Goal: Contribute content: Contribute content

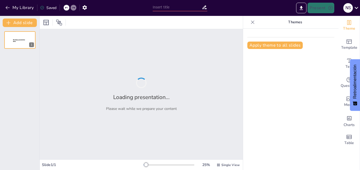
type input "Estrategias Innovadoras para la Educación Inclusiva: Un Aula para Todos"
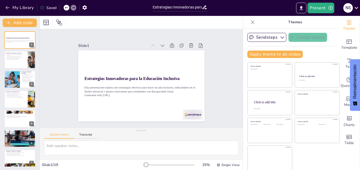
checkbox input "true"
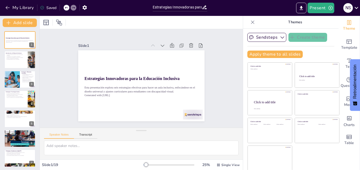
checkbox input "true"
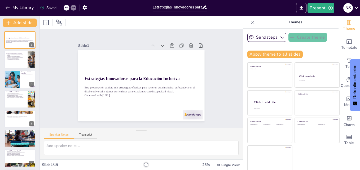
scroll to position [1, 0]
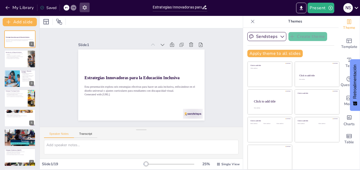
click at [86, 8] on icon "button" at bounding box center [84, 7] width 4 height 5
checkbox input "true"
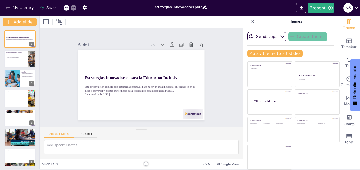
checkbox input "true"
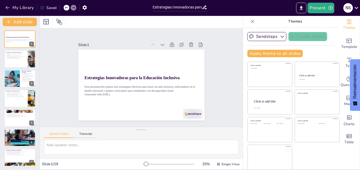
checkbox input "true"
click at [85, 6] on icon "button" at bounding box center [84, 7] width 4 height 5
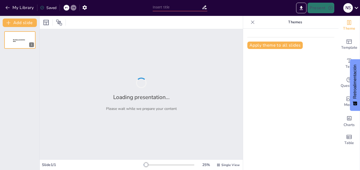
type input "Estrategias Innovadoras para la Educación Inclusiva: Un Aula para Todos"
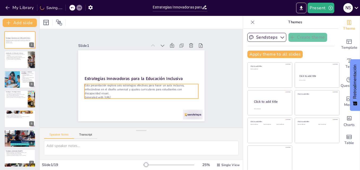
checkbox input "true"
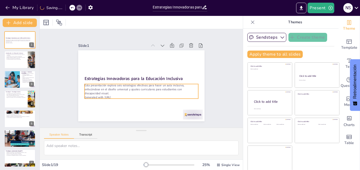
checkbox input "true"
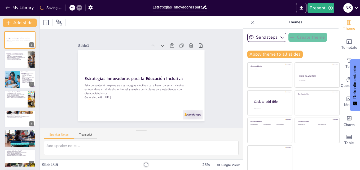
checkbox input "true"
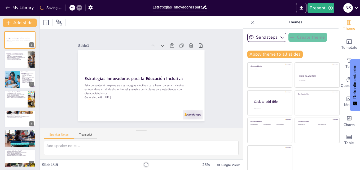
checkbox input "true"
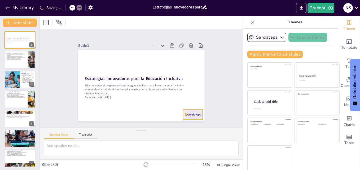
checkbox input "true"
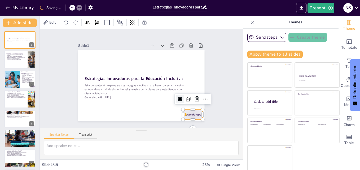
click at [188, 111] on div at bounding box center [193, 115] width 20 height 10
checkbox input "true"
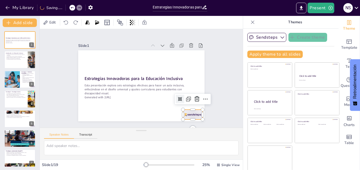
checkbox input "true"
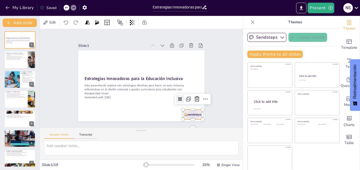
checkbox input "true"
click at [192, 101] on icon at bounding box center [194, 104] width 7 height 7
checkbox input "true"
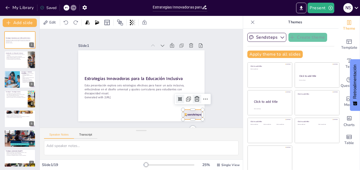
checkbox input "true"
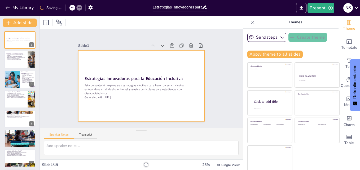
checkbox input "true"
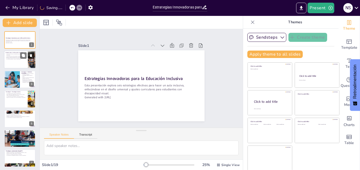
checkbox input "true"
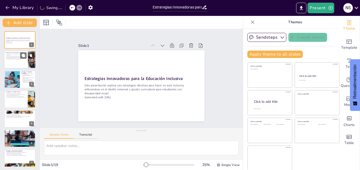
checkbox input "true"
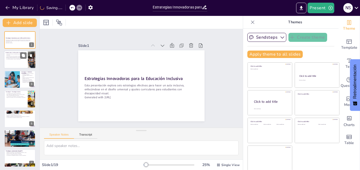
click at [27, 57] on div at bounding box center [27, 55] width 14 height 6
type textarea "La inclusión es un principio fundamental en la educación moderna. Asegurar que …"
checkbox input "true"
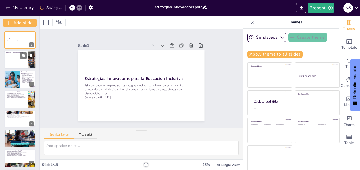
checkbox input "true"
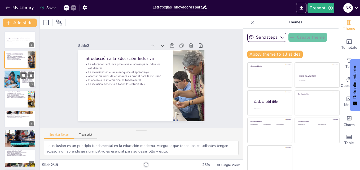
checkbox input "true"
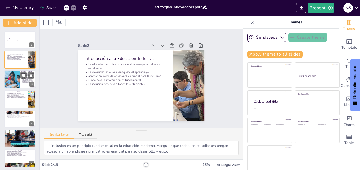
checkbox input "true"
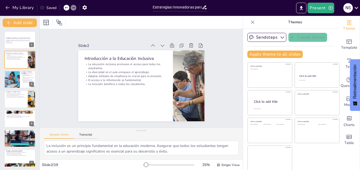
checkbox input "true"
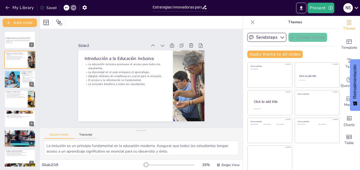
checkbox input "true"
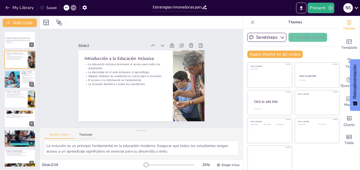
checkbox input "true"
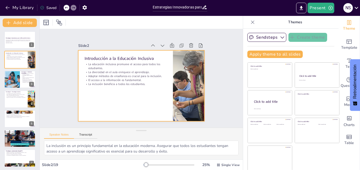
checkbox input "true"
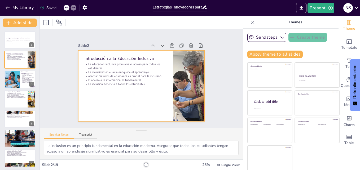
checkbox input "true"
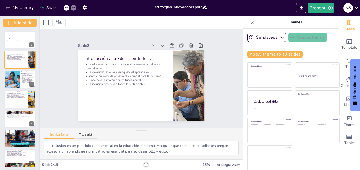
checkbox input "true"
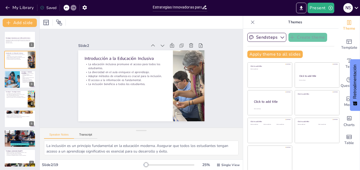
checkbox input "true"
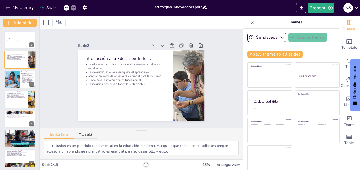
checkbox input "true"
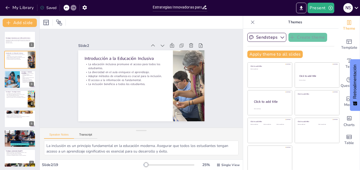
checkbox input "true"
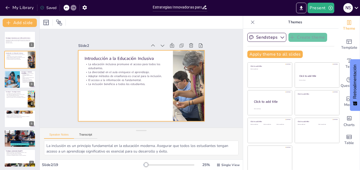
checkbox input "true"
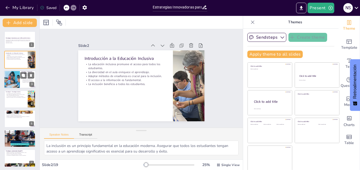
checkbox input "true"
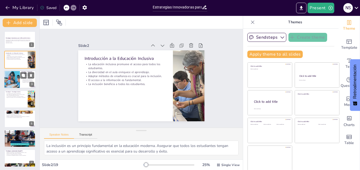
checkbox input "true"
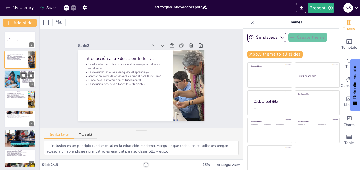
checkbox input "true"
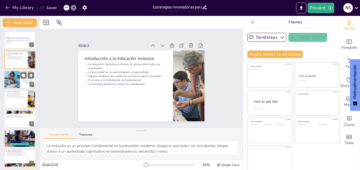
checkbox input "true"
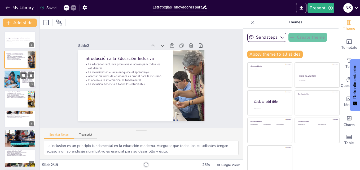
click at [8, 79] on div at bounding box center [12, 79] width 32 height 18
type textarea "La accesibilidad en los materiales es fundamental para que los estudiantes con …"
checkbox input "true"
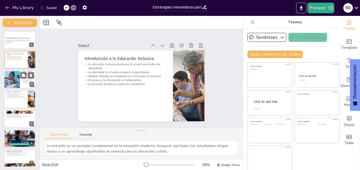
checkbox input "true"
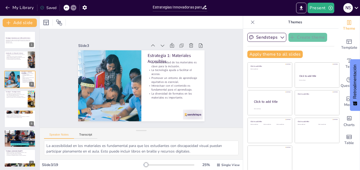
checkbox input "true"
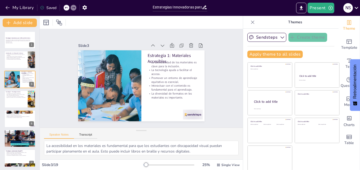
checkbox input "true"
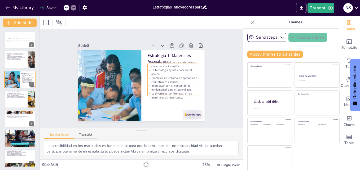
checkbox input "true"
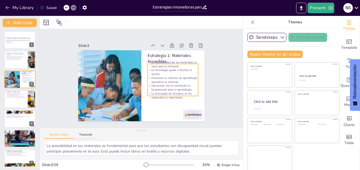
checkbox input "true"
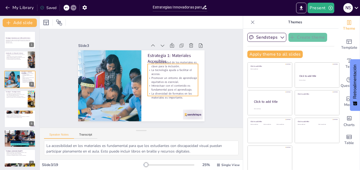
checkbox input "true"
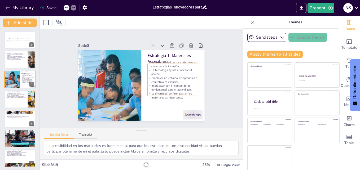
checkbox input "true"
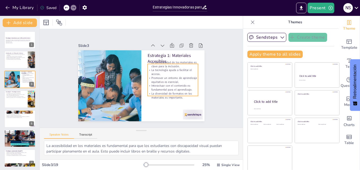
checkbox input "true"
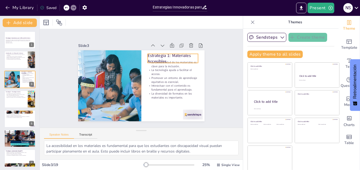
checkbox input "true"
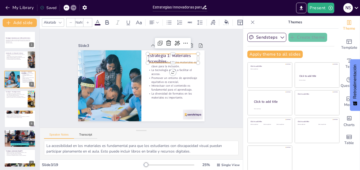
click at [161, 55] on p "Estrategia 1: Materiales Accesibles" at bounding box center [172, 58] width 51 height 12
checkbox input "true"
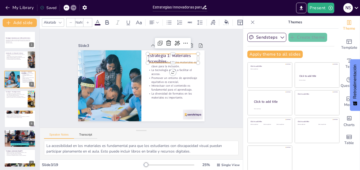
checkbox input "true"
type input "48"
checkbox input "true"
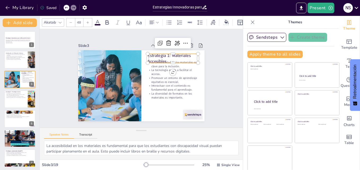
checkbox input "true"
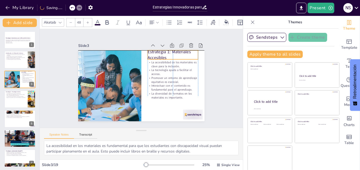
click at [179, 55] on p "Estrategia 1: Materiales Accesibles" at bounding box center [172, 55] width 51 height 12
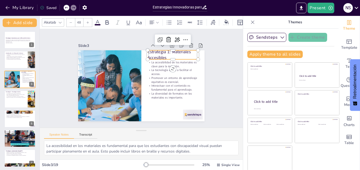
click at [213, 100] on div "Slide 1 Estrategias Innovadoras para la Educación Inclusiva Esta presentación e…" at bounding box center [141, 79] width 164 height 102
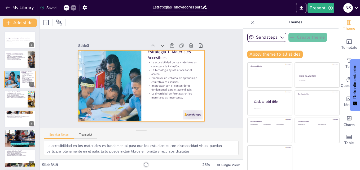
click at [170, 98] on div at bounding box center [140, 86] width 133 height 84
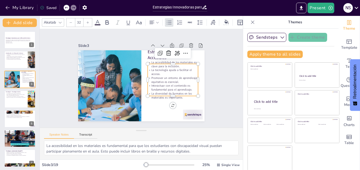
click at [169, 92] on p "La diversidad de formatos en los materiales es importante." at bounding box center [170, 98] width 51 height 13
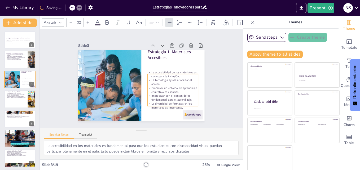
drag, startPoint x: 172, startPoint y: 89, endPoint x: 173, endPoint y: 99, distance: 10.1
click at [173, 99] on p "Interactuar con el contenido es fundamental para el aprendizaje." at bounding box center [170, 101] width 51 height 13
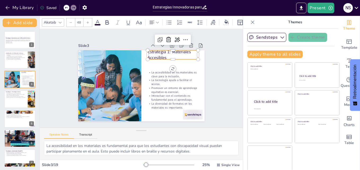
click at [160, 56] on p "Estrategia 1: Materiales Accesibles" at bounding box center [180, 73] width 50 height 35
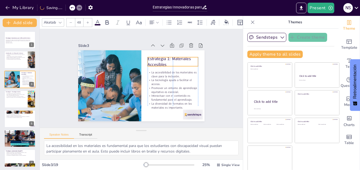
drag, startPoint x: 173, startPoint y: 52, endPoint x: 174, endPoint y: 59, distance: 6.9
click at [174, 59] on p "Estrategia 1: Materiales Accesibles" at bounding box center [176, 72] width 52 height 27
click at [186, 114] on div at bounding box center [188, 120] width 21 height 12
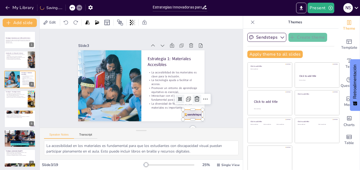
click at [168, 129] on icon at bounding box center [163, 133] width 9 height 9
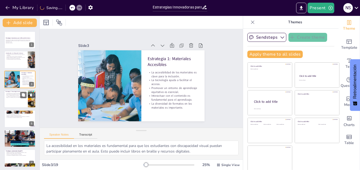
click at [26, 101] on div at bounding box center [20, 99] width 32 height 18
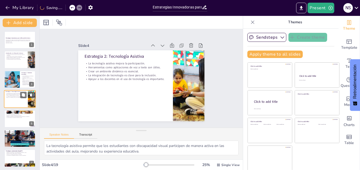
scroll to position [1, 0]
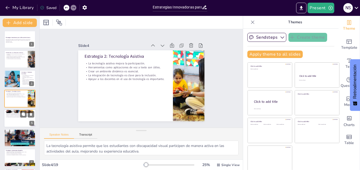
click at [18, 123] on div at bounding box center [20, 118] width 32 height 18
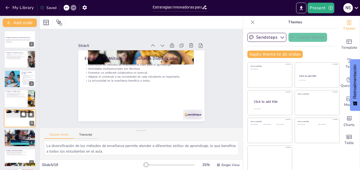
scroll to position [20, 0]
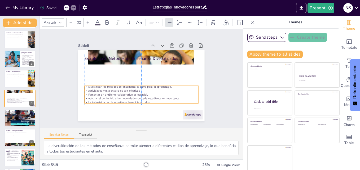
drag, startPoint x: 125, startPoint y: 70, endPoint x: 123, endPoint y: 93, distance: 23.6
click at [123, 93] on p "Fomentar un ambiente colaborativo es esencial." at bounding box center [139, 95] width 113 height 16
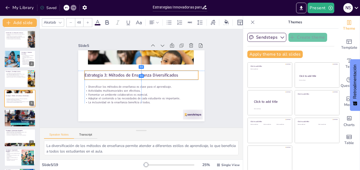
drag, startPoint x: 117, startPoint y: 55, endPoint x: 117, endPoint y: 74, distance: 18.3
click at [117, 74] on p "Estrategia 3: Métodos de Enseñanza Diversificados" at bounding box center [142, 75] width 112 height 29
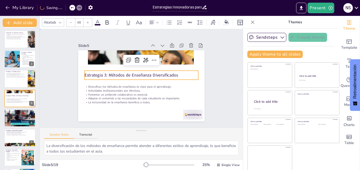
click at [217, 84] on div "Slide 1 Estrategias Innovadoras para la Educación Inclusiva Esta presentación e…" at bounding box center [141, 78] width 187 height 225
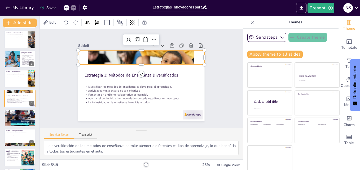
click at [129, 55] on div at bounding box center [143, 57] width 131 height 65
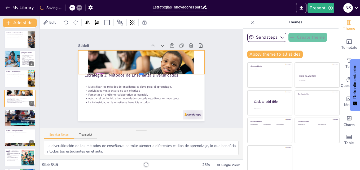
drag, startPoint x: 137, startPoint y: 63, endPoint x: 137, endPoint y: 73, distance: 9.3
click at [137, 73] on div at bounding box center [141, 76] width 126 height 17
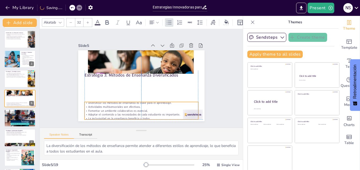
drag, startPoint x: 132, startPoint y: 90, endPoint x: 133, endPoint y: 105, distance: 14.3
click at [133, 105] on p "Actividades multisensoriales son efectivas." at bounding box center [138, 107] width 113 height 16
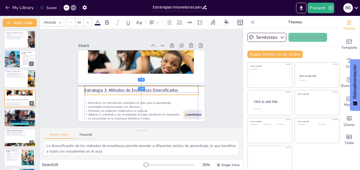
drag, startPoint x: 131, startPoint y: 75, endPoint x: 132, endPoint y: 90, distance: 15.1
click at [132, 90] on p "Estrategia 3: Métodos de Enseñanza Diversificados" at bounding box center [140, 90] width 114 height 18
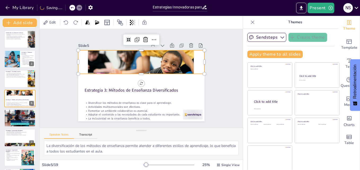
click at [156, 61] on div at bounding box center [141, 57] width 126 height 53
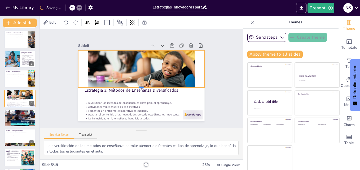
drag, startPoint x: 136, startPoint y: 72, endPoint x: 136, endPoint y: 86, distance: 13.5
click at [136, 86] on div at bounding box center [140, 89] width 126 height 17
click at [218, 99] on div "Slide 1 Estrategias Innovadoras para la Educación Inclusiva Esta presentación e…" at bounding box center [141, 78] width 219 height 138
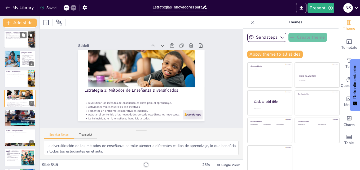
click at [15, 39] on div at bounding box center [20, 39] width 32 height 18
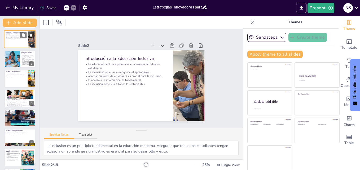
scroll to position [0, 0]
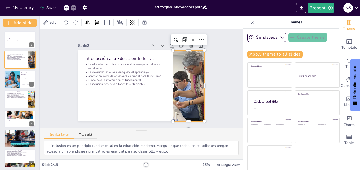
click at [194, 65] on div at bounding box center [187, 91] width 113 height 82
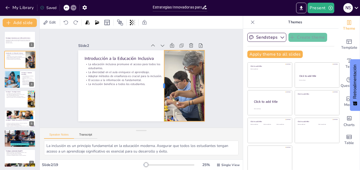
drag, startPoint x: 166, startPoint y: 84, endPoint x: 157, endPoint y: 82, distance: 8.9
click at [160, 82] on div at bounding box center [162, 85] width 4 height 71
click at [15, 75] on div at bounding box center [12, 79] width 32 height 18
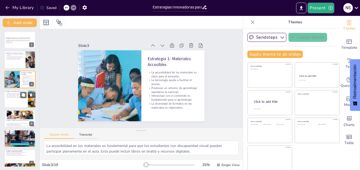
click at [13, 103] on div at bounding box center [20, 99] width 32 height 18
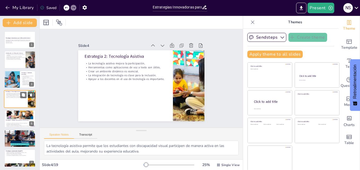
scroll to position [1, 0]
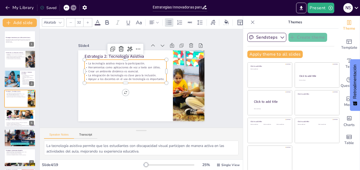
click at [109, 75] on p "Apoyar a los docentes en el uso de tecnología es importante." at bounding box center [125, 77] width 82 height 12
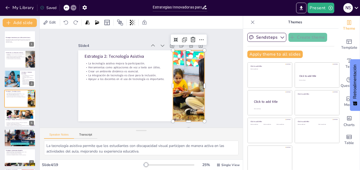
click at [185, 74] on div at bounding box center [187, 91] width 133 height 84
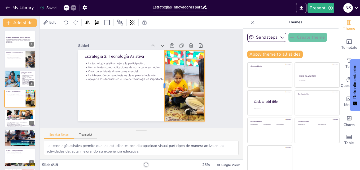
drag, startPoint x: 166, startPoint y: 83, endPoint x: 158, endPoint y: 82, distance: 8.0
click at [158, 82] on div at bounding box center [160, 90] width 19 height 70
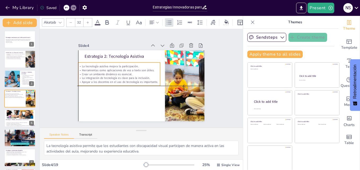
drag, startPoint x: 111, startPoint y: 75, endPoint x: 104, endPoint y: 79, distance: 8.4
click at [104, 79] on p "Apoyar a los docentes en el uso de tecnología es importante." at bounding box center [119, 79] width 82 height 12
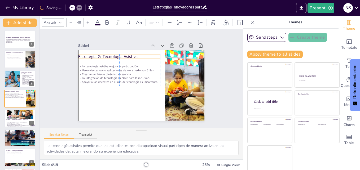
drag, startPoint x: 87, startPoint y: 52, endPoint x: 79, endPoint y: 53, distance: 7.4
click at [79, 53] on p "Estrategia 2: Tecnología Asistiva" at bounding box center [119, 56] width 82 height 6
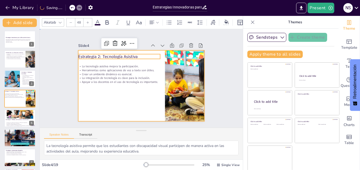
click at [114, 108] on div at bounding box center [140, 86] width 133 height 84
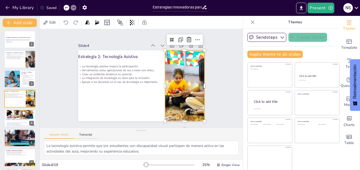
click at [175, 88] on div at bounding box center [187, 91] width 133 height 84
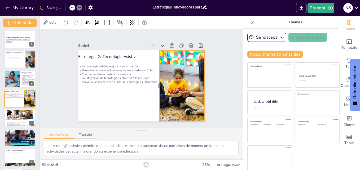
drag, startPoint x: 158, startPoint y: 84, endPoint x: 153, endPoint y: 84, distance: 5.6
click at [153, 84] on div at bounding box center [156, 87] width 12 height 71
click at [24, 116] on icon at bounding box center [23, 114] width 4 height 4
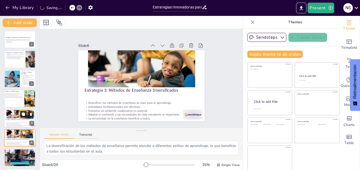
scroll to position [40, 0]
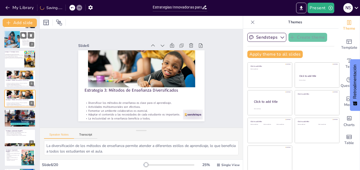
click at [13, 34] on div at bounding box center [12, 39] width 32 height 18
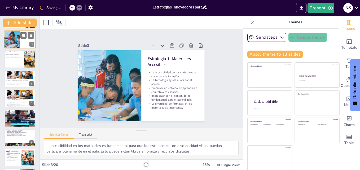
scroll to position [0, 0]
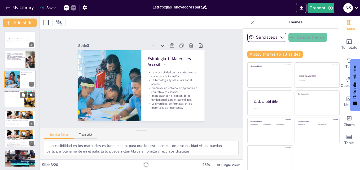
click at [16, 96] on p "Crear un ambiente dinámico es esencial." at bounding box center [14, 96] width 21 height 1
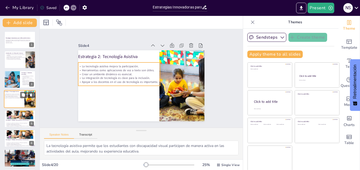
scroll to position [1, 0]
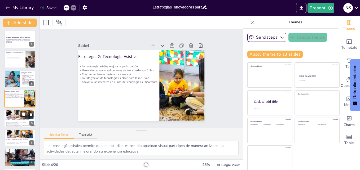
click at [19, 118] on div "Estrategia 3: Métodos de Enseñanza Diversificados" at bounding box center [20, 119] width 29 height 2
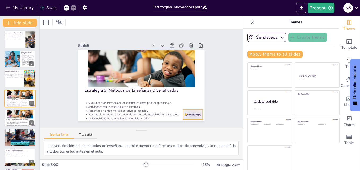
click at [184, 124] on div at bounding box center [173, 132] width 22 height 17
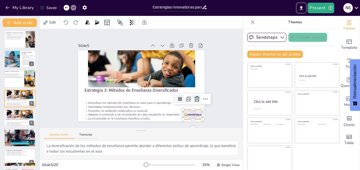
click at [191, 101] on icon at bounding box center [194, 104] width 7 height 7
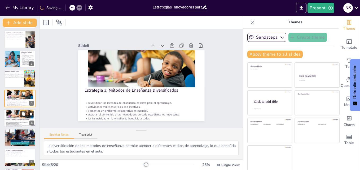
click at [12, 121] on div at bounding box center [20, 118] width 32 height 18
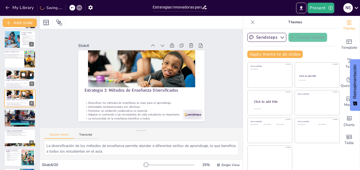
click at [18, 81] on div "Estrategia 3: Métodos de Enseñanza Diversificados" at bounding box center [20, 80] width 29 height 2
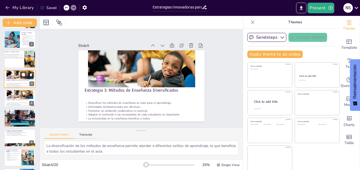
scroll to position [20, 0]
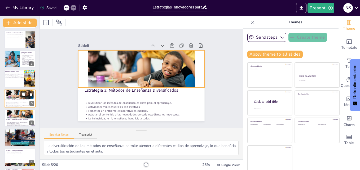
click at [16, 95] on div at bounding box center [20, 92] width 32 height 14
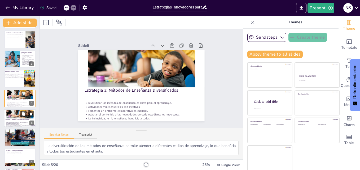
click at [13, 116] on div at bounding box center [20, 111] width 32 height 14
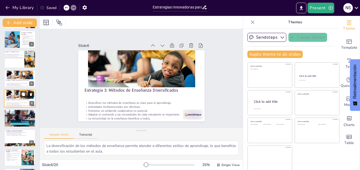
click at [31, 93] on icon at bounding box center [31, 94] width 4 height 4
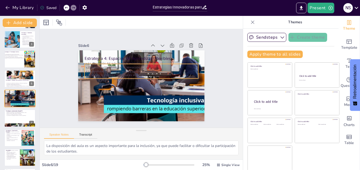
click at [145, 72] on p "Promover la participación activa es importante." at bounding box center [141, 75] width 113 height 16
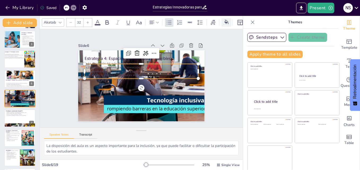
click at [225, 20] on icon at bounding box center [226, 22] width 4 height 4
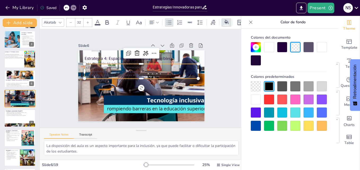
click at [281, 99] on div at bounding box center [282, 100] width 10 height 10
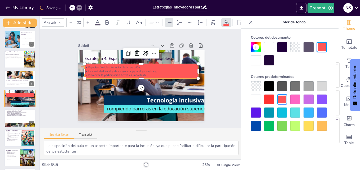
click at [257, 98] on div at bounding box center [256, 100] width 10 height 10
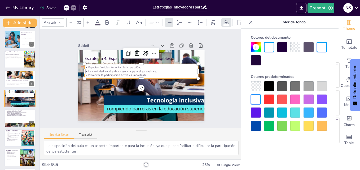
click at [249, 21] on icon at bounding box center [250, 21] width 3 height 3
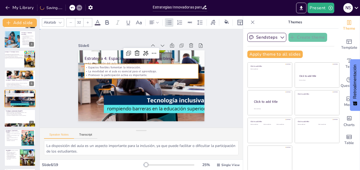
click at [221, 77] on div "Slide 1 Estrategias Innovadoras para la Educación Inclusiva Esta presentación e…" at bounding box center [141, 78] width 212 height 119
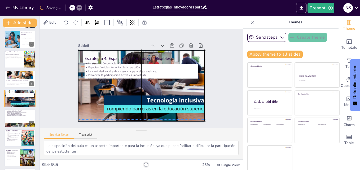
click at [77, 52] on div at bounding box center [138, 85] width 157 height 122
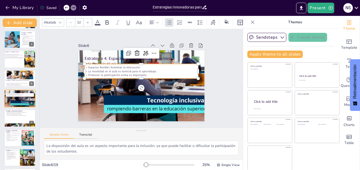
click at [144, 69] on p "La movilidad en el aula es esencial para el aprendizaje." at bounding box center [148, 75] width 50 height 105
click at [71, 7] on icon at bounding box center [71, 7] width 3 height 3
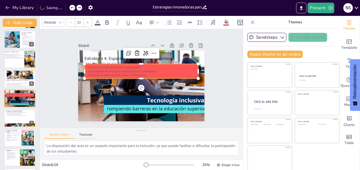
click at [71, 7] on icon at bounding box center [71, 7] width 3 height 3
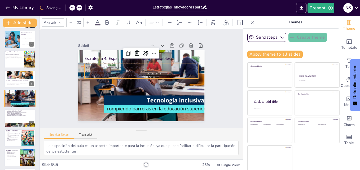
click at [209, 79] on div "Slide 1 Estrategias Innovadoras para la Educación Inclusiva Esta presentación e…" at bounding box center [141, 79] width 164 height 102
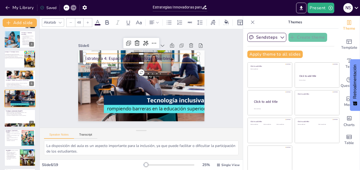
click at [87, 57] on p "Estrategia 4: Espacios de Aprendizaje Flexibles" at bounding box center [144, 59] width 114 height 18
click at [214, 20] on icon at bounding box center [213, 21] width 5 height 5
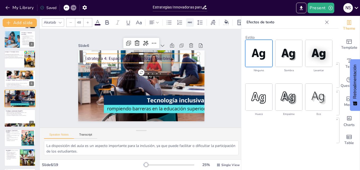
click at [189, 21] on icon at bounding box center [190, 23] width 6 height 6
click at [189, 20] on icon at bounding box center [190, 23] width 6 height 6
click at [229, 21] on div at bounding box center [226, 23] width 8 height 6
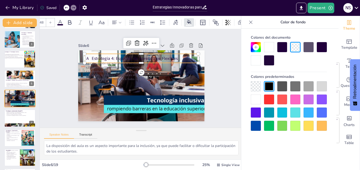
scroll to position [0, 52]
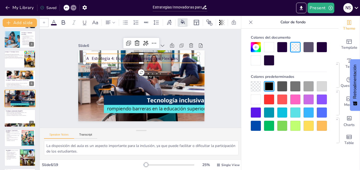
click at [281, 86] on div at bounding box center [282, 86] width 10 height 10
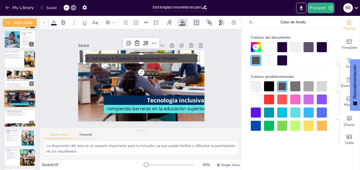
click at [310, 101] on div at bounding box center [308, 100] width 10 height 10
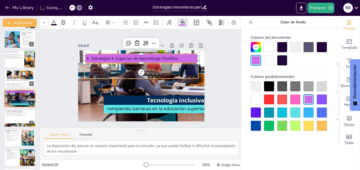
click at [114, 66] on p "Espacios flexibles fomentan la interacción." at bounding box center [142, 68] width 113 height 16
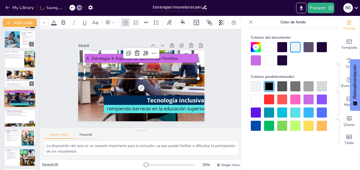
click at [311, 102] on div at bounding box center [308, 100] width 10 height 10
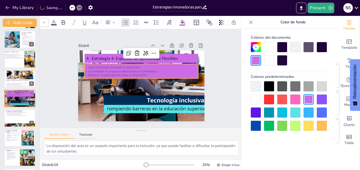
click at [213, 99] on div "Slide 1 Estrategias Innovadoras para la Educación Inclusiva Esta presentación e…" at bounding box center [141, 78] width 203 height 99
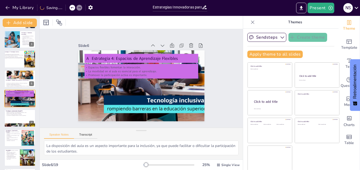
scroll to position [0, 0]
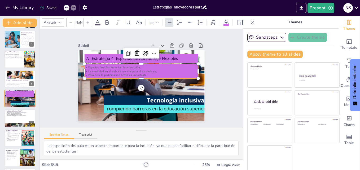
click at [121, 61] on div "Estrategia 4: Espacios de Aprendizaje Flexibles La disposición del aula afecta …" at bounding box center [140, 86] width 133 height 84
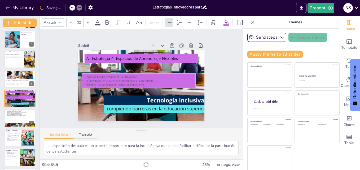
drag, startPoint x: 148, startPoint y: 67, endPoint x: 145, endPoint y: 76, distance: 9.8
click at [145, 76] on div "La disposición del aula afecta la inclusión. Espacios flexibles fomentan la int…" at bounding box center [138, 80] width 115 height 43
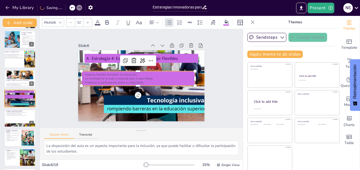
click at [72, 8] on div at bounding box center [75, 8] width 13 height 6
click at [72, 8] on div at bounding box center [73, 8] width 6 height 6
click at [66, 7] on icon at bounding box center [66, 7] width 3 height 3
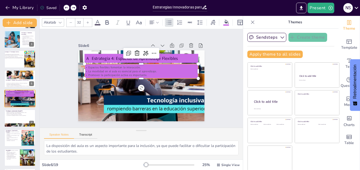
click at [110, 79] on p "Un diseño inclusivo beneficia a todos los estudiantes." at bounding box center [140, 79] width 113 height 16
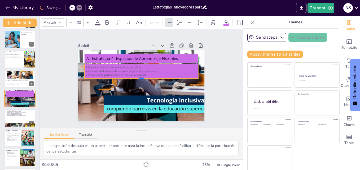
click at [110, 77] on div at bounding box center [140, 81] width 113 height 16
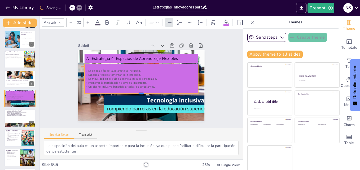
drag, startPoint x: 135, startPoint y: 82, endPoint x: 135, endPoint y: 92, distance: 10.1
click at [135, 92] on div at bounding box center [126, 87] width 60 height 100
click at [218, 109] on div "Slide 1 Estrategias Innovadoras para la Educación Inclusiva Esta presentación e…" at bounding box center [141, 78] width 199 height 222
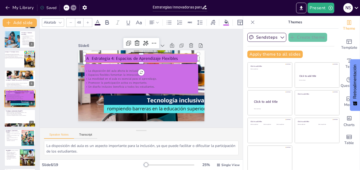
click at [96, 58] on span "Estrategia 4: Espacios de Aprendizaje Flexibles" at bounding box center [138, 58] width 85 height 24
click at [96, 54] on span "Estrategia 4: Espacios de Aprendizaje Flexibles" at bounding box center [138, 58] width 85 height 24
click at [93, 55] on span "Estrategia 4: Espacios de Aprendizaje Flexibles" at bounding box center [136, 57] width 86 height 15
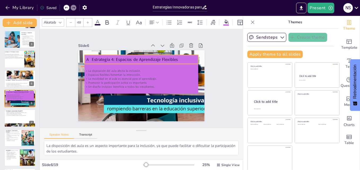
click at [96, 55] on span "Estrategia 4: Espacios de Aprendizaje Flexibles" at bounding box center [138, 59] width 85 height 24
click at [204, 93] on div "Slide 1 Estrategias Innovadoras para la Educación Inclusiva Esta presentación e…" at bounding box center [141, 78] width 156 height 86
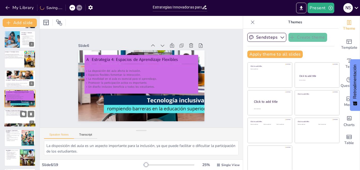
click at [15, 119] on div at bounding box center [20, 118] width 32 height 18
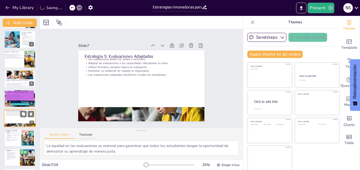
scroll to position [60, 0]
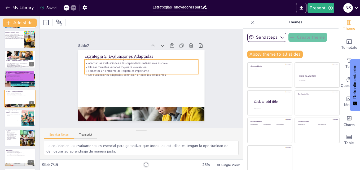
click at [138, 62] on p "Adaptar las evaluaciones a las capacidades individuales es clave." at bounding box center [155, 73] width 39 height 109
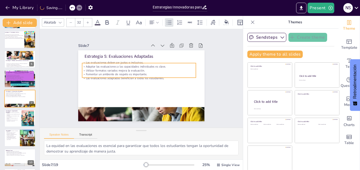
drag, startPoint x: 161, startPoint y: 66, endPoint x: 159, endPoint y: 70, distance: 4.4
click at [159, 70] on p "Utilizar formatos variados mejora la evaluación." at bounding box center [139, 70] width 114 height 4
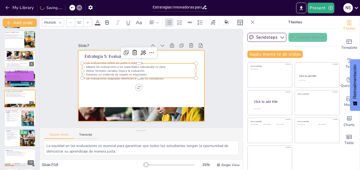
click at [150, 86] on div at bounding box center [141, 85] width 126 height 71
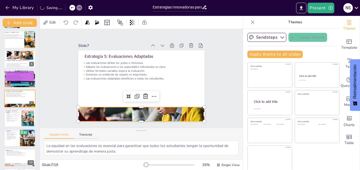
click at [135, 108] on div at bounding box center [137, 114] width 131 height 66
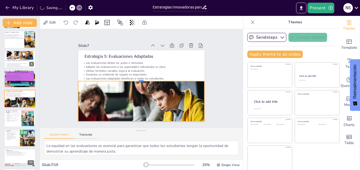
drag, startPoint x: 135, startPoint y: 105, endPoint x: 135, endPoint y: 79, distance: 26.0
click at [135, 79] on div at bounding box center [141, 78] width 126 height 17
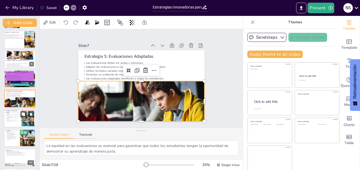
click at [9, 120] on p "La actualización de conocimientos y habilidades es importante." at bounding box center [13, 120] width 14 height 2
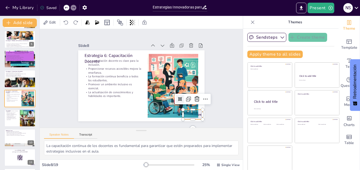
click at [194, 114] on div at bounding box center [188, 120] width 21 height 12
click at [191, 48] on icon at bounding box center [194, 51] width 6 height 6
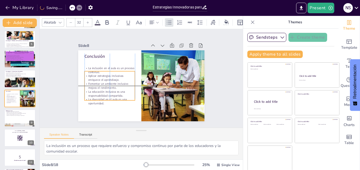
drag, startPoint x: 118, startPoint y: 70, endPoint x: 118, endPoint y: 80, distance: 9.5
click at [118, 77] on p "Fomentar un ambiente inclusivo mejora el rendimiento." at bounding box center [122, 52] width 28 height 49
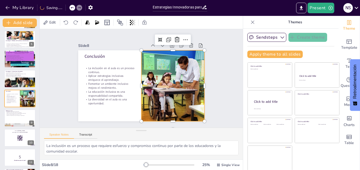
click at [159, 83] on div at bounding box center [171, 89] width 117 height 82
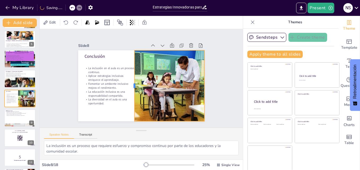
drag, startPoint x: 135, startPoint y: 83, endPoint x: 128, endPoint y: 83, distance: 6.9
click at [130, 83] on div at bounding box center [132, 85] width 4 height 71
click at [14, 118] on div at bounding box center [20, 118] width 32 height 18
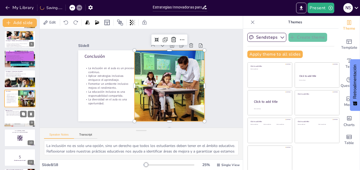
scroll to position [99, 0]
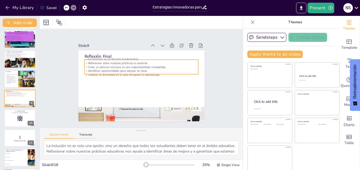
click at [120, 73] on div "Reflexión Final La inclusión es un derecho fundamental. Reflexionar sobre nuest…" at bounding box center [140, 86] width 133 height 84
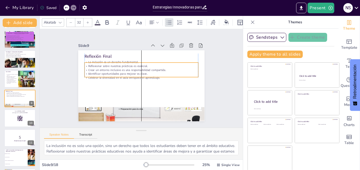
drag, startPoint x: 120, startPoint y: 66, endPoint x: 120, endPoint y: 69, distance: 2.9
click at [120, 69] on p "Crear un entorno inclusivo es una responsabilidad compartida." at bounding box center [141, 70] width 113 height 16
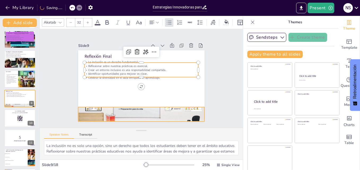
click at [123, 114] on div at bounding box center [137, 114] width 133 height 84
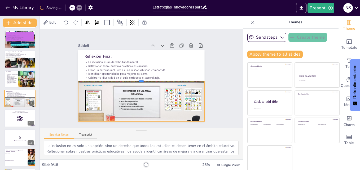
drag, startPoint x: 134, startPoint y: 104, endPoint x: 135, endPoint y: 79, distance: 25.2
click at [135, 79] on div at bounding box center [141, 78] width 126 height 17
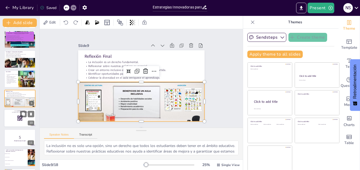
click at [19, 114] on div at bounding box center [20, 118] width 32 height 18
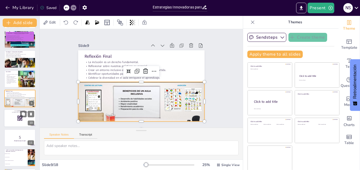
scroll to position [119, 0]
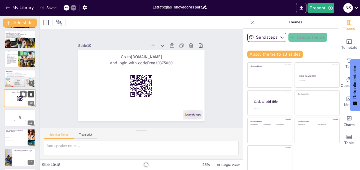
click at [30, 93] on icon at bounding box center [31, 94] width 2 height 3
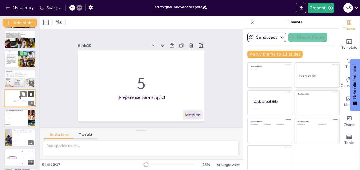
click at [30, 93] on icon at bounding box center [31, 94] width 2 height 3
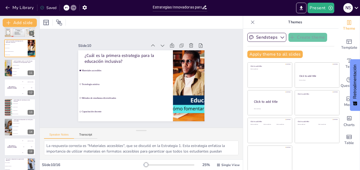
scroll to position [178, 0]
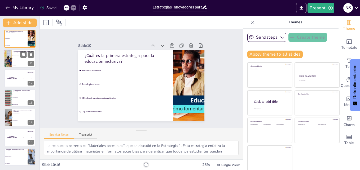
click at [9, 56] on div at bounding box center [8, 59] width 32 height 18
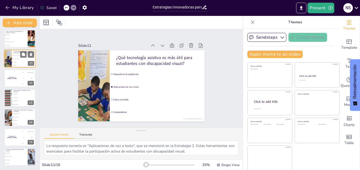
scroll to position [138, 0]
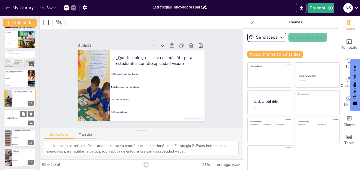
click at [16, 117] on div "The winner is [PERSON_NAME]" at bounding box center [12, 118] width 16 height 18
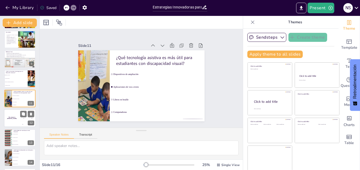
scroll to position [158, 0]
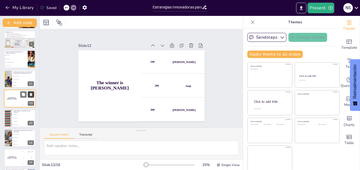
click at [33, 96] on icon at bounding box center [31, 95] width 4 height 4
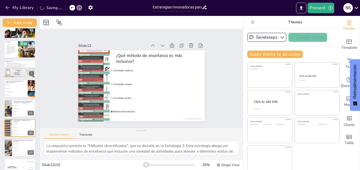
scroll to position [117, 0]
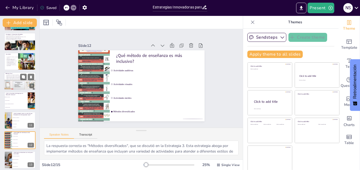
click at [15, 82] on div at bounding box center [20, 88] width 32 height 18
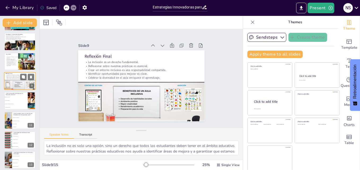
scroll to position [99, 0]
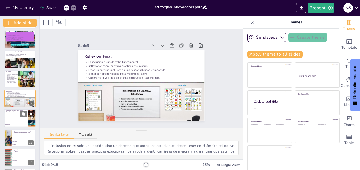
click at [10, 114] on span "Materiales accesibles" at bounding box center [16, 114] width 23 height 1
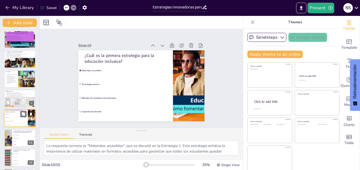
scroll to position [119, 0]
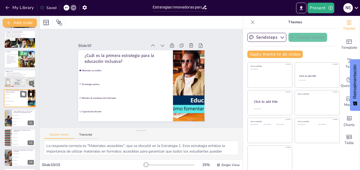
click at [30, 95] on icon at bounding box center [31, 94] width 2 height 3
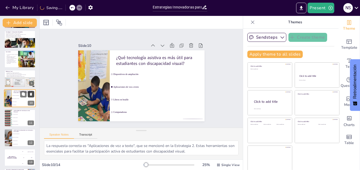
click at [30, 95] on icon at bounding box center [31, 94] width 2 height 3
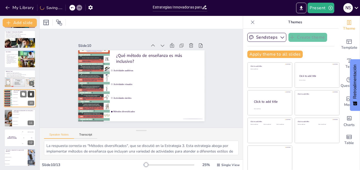
click at [30, 95] on icon at bounding box center [31, 94] width 2 height 3
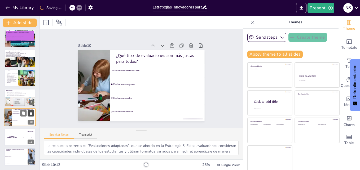
scroll to position [100, 0]
click at [30, 95] on icon at bounding box center [31, 93] width 2 height 3
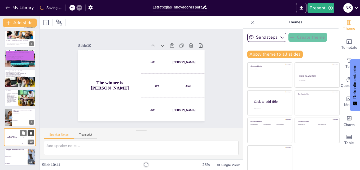
scroll to position [80, 0]
click at [30, 114] on icon at bounding box center [31, 113] width 2 height 3
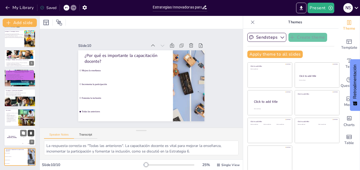
scroll to position [60, 0]
click at [30, 133] on icon at bounding box center [31, 133] width 2 height 3
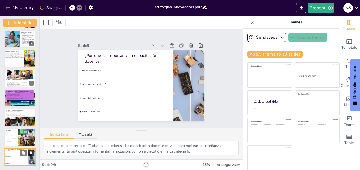
scroll to position [41, 0]
click at [30, 153] on icon at bounding box center [31, 152] width 2 height 3
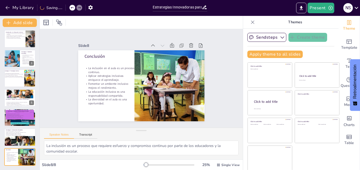
scroll to position [0, 0]
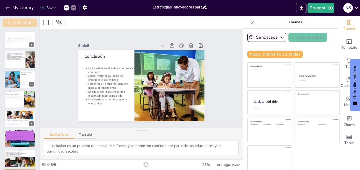
click at [26, 22] on button "Add slide" at bounding box center [20, 23] width 34 height 8
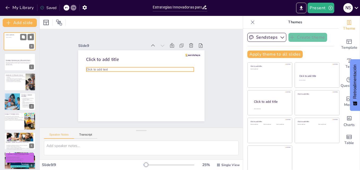
drag, startPoint x: 17, startPoint y: 154, endPoint x: 17, endPoint y: 37, distance: 117.3
click at [17, 33] on div "Click to add title Click to add text" at bounding box center [19, 33] width 31 height 0
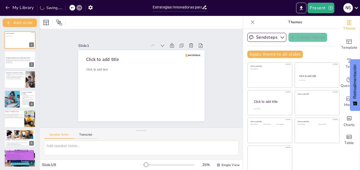
click at [225, 86] on div "Slide 1 Click to add title Click to add text Slide 2 Estrategias Innovadoras pa…" at bounding box center [141, 78] width 199 height 222
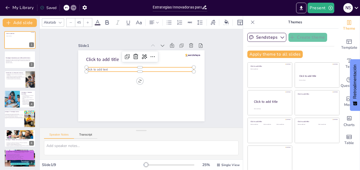
click at [112, 68] on p "Click to add text" at bounding box center [142, 69] width 106 height 26
click at [111, 66] on p "Click to add text" at bounding box center [140, 69] width 107 height 15
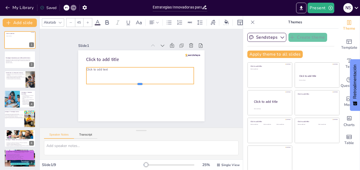
drag, startPoint x: 133, startPoint y: 69, endPoint x: 136, endPoint y: 97, distance: 28.0
click at [136, 93] on div at bounding box center [139, 85] width 107 height 15
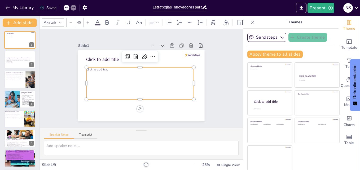
click at [111, 73] on div "Click to add text" at bounding box center [136, 79] width 64 height 112
click at [105, 70] on div "Click to add text" at bounding box center [136, 79] width 64 height 112
click at [135, 56] on icon at bounding box center [138, 56] width 7 height 7
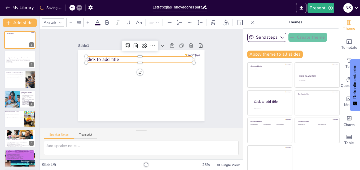
click at [120, 56] on p "Click to add title" at bounding box center [142, 59] width 108 height 17
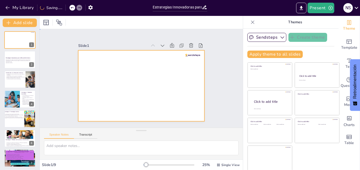
click at [130, 68] on div at bounding box center [134, 81] width 106 height 142
click at [164, 79] on div at bounding box center [141, 85] width 126 height 71
click at [137, 72] on div at bounding box center [141, 85] width 126 height 71
click at [68, 7] on icon at bounding box center [66, 7] width 3 height 3
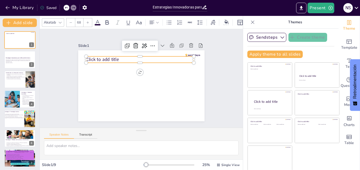
click at [105, 55] on span "Click to add title" at bounding box center [104, 56] width 33 height 10
click at [120, 58] on p "Click to add title" at bounding box center [142, 59] width 108 height 17
click at [120, 58] on p "Click to add title" at bounding box center [140, 59] width 108 height 6
click at [120, 58] on p "Click to add title" at bounding box center [145, 60] width 106 height 29
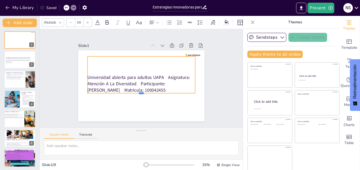
drag, startPoint x: 134, startPoint y: 73, endPoint x: 135, endPoint y: 91, distance: 18.1
click at [135, 91] on div at bounding box center [140, 94] width 108 height 15
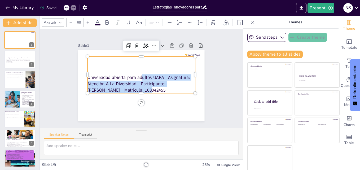
drag, startPoint x: 134, startPoint y: 91, endPoint x: 134, endPoint y: 74, distance: 16.4
click at [134, 74] on p "Universidad abierta para adultos UAPA Asignatura: Atención A La Diversidad Part…" at bounding box center [140, 83] width 108 height 51
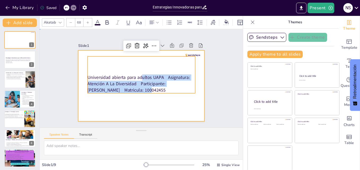
click at [150, 97] on div at bounding box center [141, 85] width 126 height 71
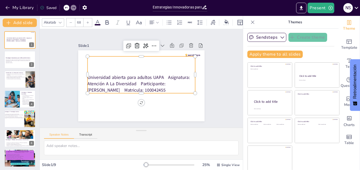
click at [87, 82] on p "Universidad abierta para adultos UAPA Asignatura: Atención A La Diversidad Part…" at bounding box center [141, 83] width 108 height 19
click at [163, 74] on p "Universidad abierta para adultos UAPA Asignatura: Atención A La Diversidad Part…" at bounding box center [140, 84] width 109 height 30
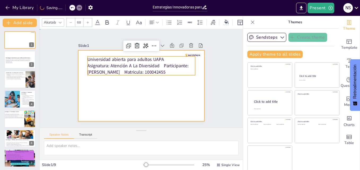
click at [193, 51] on div at bounding box center [141, 85] width 126 height 71
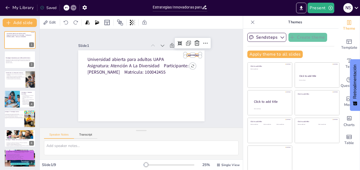
click at [191, 64] on div at bounding box center [196, 67] width 15 height 6
click at [198, 46] on icon at bounding box center [200, 49] width 5 height 6
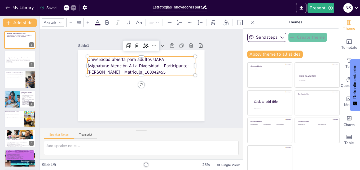
click at [152, 63] on p "Asignatura: Atención A La Diversidad Participante: Nayely Santos Martínez Matri…" at bounding box center [141, 69] width 108 height 12
click at [108, 64] on p "Asignatura: Atención A La Diversidad Participante: Nayely Santos Martínez Matri…" at bounding box center [142, 69] width 108 height 24
click at [108, 64] on p "Asignatura: Atención A La Diversidad Participante: Nayely Santos Martínez Matri…" at bounding box center [141, 69] width 108 height 12
click at [108, 64] on p "Asignatura: Atención A La Diversidad Participante: Nayely Santos Martínez Matri…" at bounding box center [143, 69] width 108 height 35
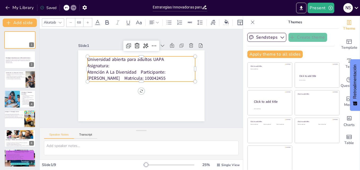
click at [134, 70] on p "Atención A La Diversidad Participante: Nayely Santos Martínez Matricula: 100042…" at bounding box center [141, 75] width 108 height 24
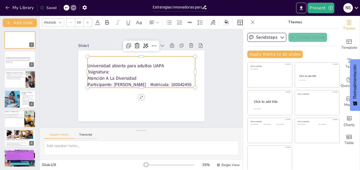
click at [157, 81] on p "Participante: Nayely Santos Martínez Matricula: 100042455" at bounding box center [141, 84] width 108 height 6
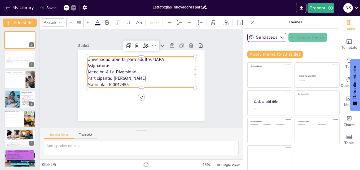
drag, startPoint x: 82, startPoint y: 70, endPoint x: 128, endPoint y: 83, distance: 48.0
click at [128, 83] on div "Universidad abierta para adultos UAPA Asignatura: Atención A La Diversidad Part…" at bounding box center [147, 75] width 72 height 111
click at [156, 21] on icon at bounding box center [157, 23] width 4 height 4
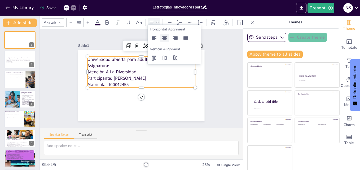
click at [165, 39] on icon at bounding box center [164, 38] width 6 height 6
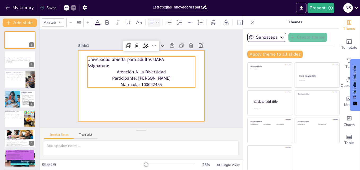
click at [164, 103] on div at bounding box center [135, 83] width 137 height 141
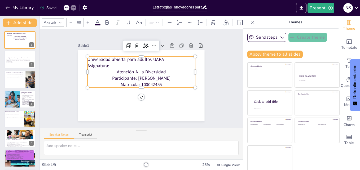
click at [91, 56] on p "Universidad abierta para adultos UAPA" at bounding box center [143, 59] width 108 height 17
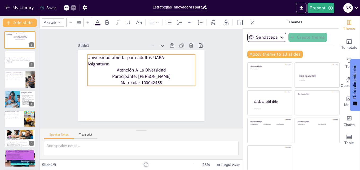
click at [92, 56] on p "Universidad abierta para adultos UAPA" at bounding box center [145, 58] width 106 height 28
drag, startPoint x: 86, startPoint y: 54, endPoint x: 108, endPoint y: 62, distance: 23.2
click at [108, 62] on div "Universidad abierta para adultos UAPA Asignatura: Atención A La Diversidad Part…" at bounding box center [142, 70] width 110 height 42
click at [153, 19] on icon at bounding box center [152, 22] width 6 height 6
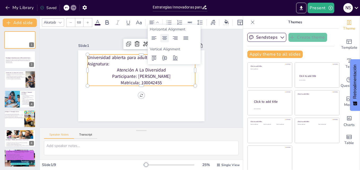
click at [165, 36] on icon at bounding box center [164, 38] width 6 height 6
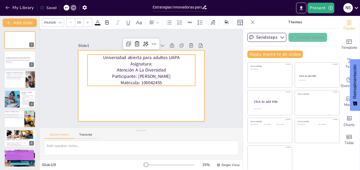
click at [157, 86] on div at bounding box center [140, 86] width 133 height 84
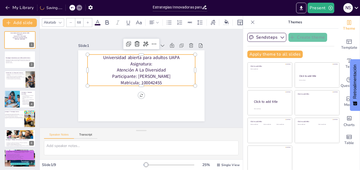
click at [152, 70] on p "Atención A La Diversidad" at bounding box center [142, 69] width 108 height 17
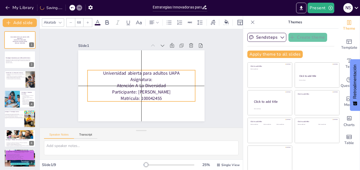
drag, startPoint x: 157, startPoint y: 73, endPoint x: 157, endPoint y: 87, distance: 14.6
click at [157, 89] on p "Participante: Nayely Santos Martínez" at bounding box center [141, 92] width 108 height 6
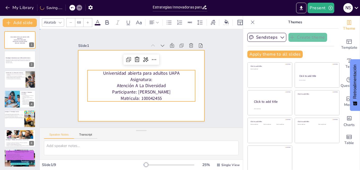
click at [160, 106] on div at bounding box center [140, 86] width 133 height 84
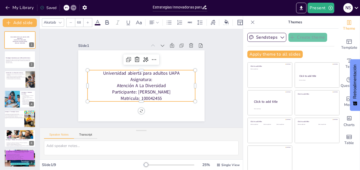
click at [180, 70] on p "Universidad abierta para adultos UAPA" at bounding box center [142, 73] width 106 height 29
click at [180, 70] on p "Universidad abierta para adultos UAPA" at bounding box center [142, 73] width 108 height 17
click at [177, 70] on p "Universidad abierta para adultos UAPA" at bounding box center [142, 73] width 108 height 17
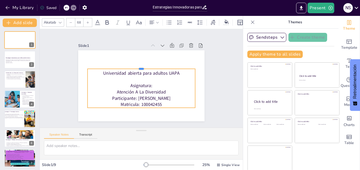
click at [150, 66] on div at bounding box center [141, 67] width 108 height 4
click at [147, 76] on p at bounding box center [141, 79] width 108 height 17
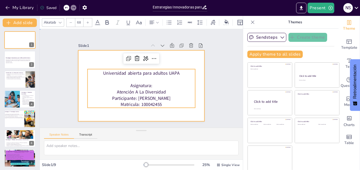
click at [195, 89] on div at bounding box center [140, 86] width 133 height 84
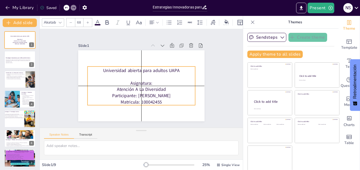
click at [148, 87] on p "Atención A La Diversidad" at bounding box center [140, 89] width 108 height 17
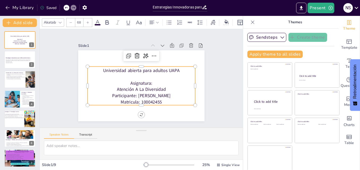
click at [147, 69] on p "Universidad abierta para adultos UAPA" at bounding box center [142, 70] width 108 height 17
click at [145, 72] on p "Universidad abierta para adultos UAPA" at bounding box center [145, 71] width 96 height 59
click at [145, 72] on p "Universidad abierta para adultos UAPA" at bounding box center [141, 71] width 108 height 6
click at [101, 68] on p "Universidad abierta para adultos UAPA" at bounding box center [141, 71] width 108 height 6
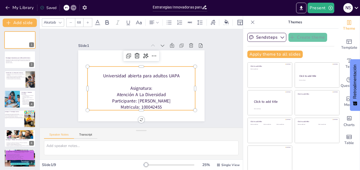
click at [84, 6] on icon "button" at bounding box center [85, 8] width 6 height 6
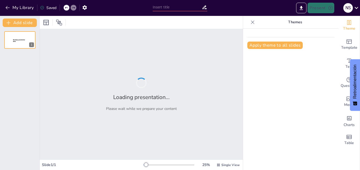
type input "Estrategias Innovadoras para la Educación Inclusiva: Un Aula para Todos"
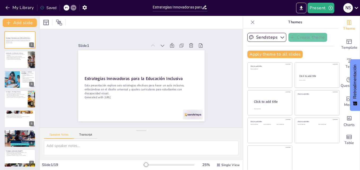
checkbox input "true"
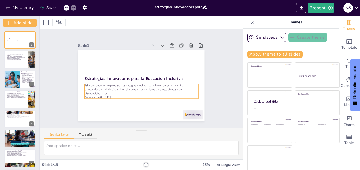
checkbox input "true"
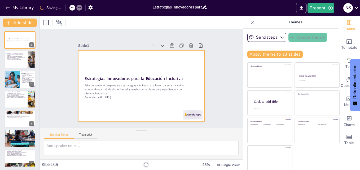
checkbox input "true"
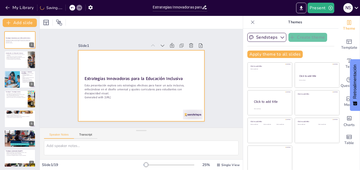
checkbox input "true"
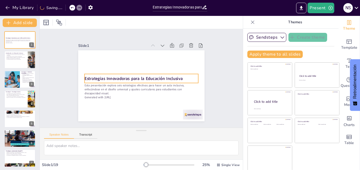
checkbox input "true"
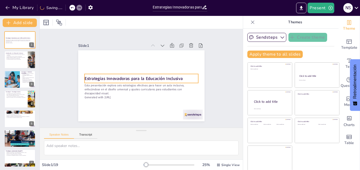
checkbox input "true"
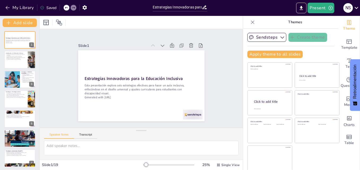
checkbox input "true"
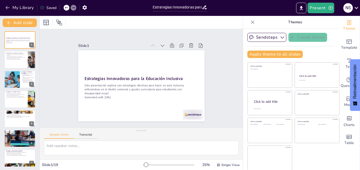
checkbox input "true"
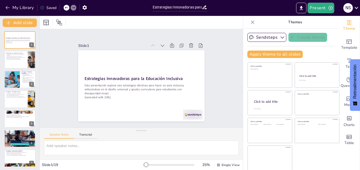
checkbox input "true"
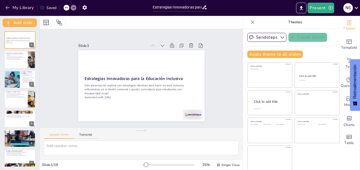
checkbox input "true"
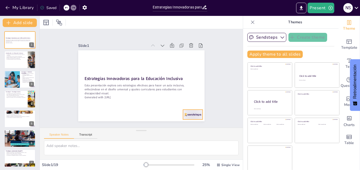
checkbox input "true"
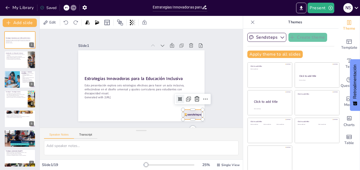
click at [102, 111] on div at bounding box center [95, 120] width 14 height 21
checkbox input "true"
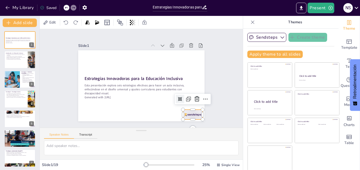
checkbox input "true"
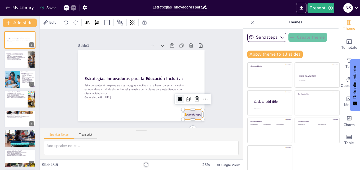
checkbox input "true"
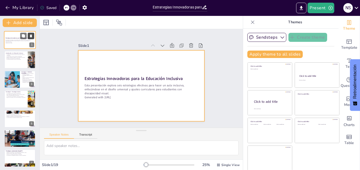
checkbox input "true"
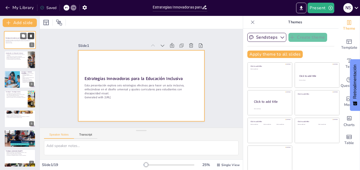
checkbox input "true"
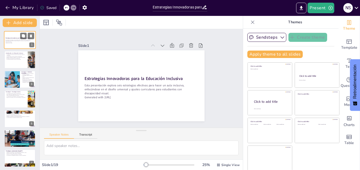
checkbox input "true"
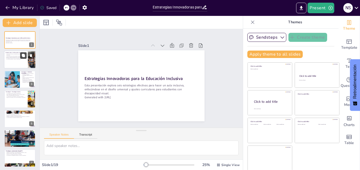
checkbox input "true"
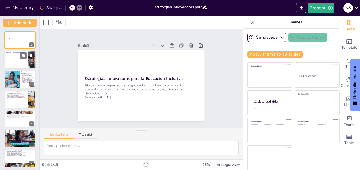
checkbox input "true"
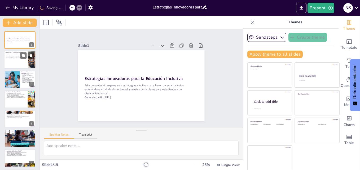
checkbox input "true"
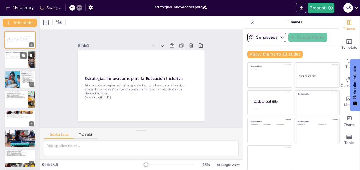
click at [20, 62] on div at bounding box center [20, 60] width 32 height 18
type textarea "La inclusión es un principio fundamental en la educación moderna. Asegurar que …"
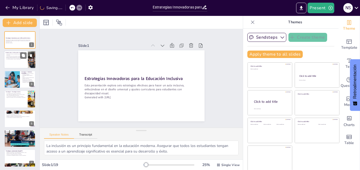
checkbox input "true"
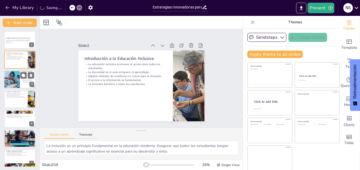
checkbox input "true"
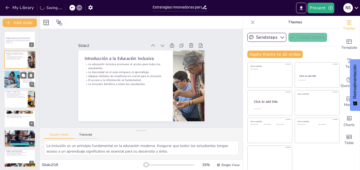
checkbox input "true"
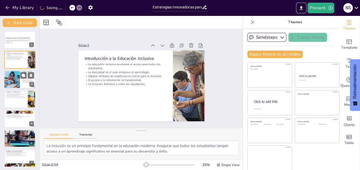
click at [15, 84] on div at bounding box center [12, 79] width 32 height 18
type textarea "La accesibilidad en los materiales es fundamental para que los estudiantes con …"
checkbox input "true"
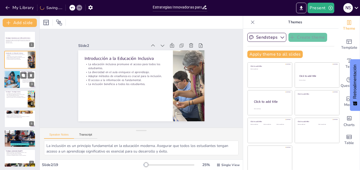
checkbox input "true"
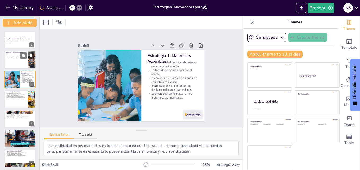
checkbox input "true"
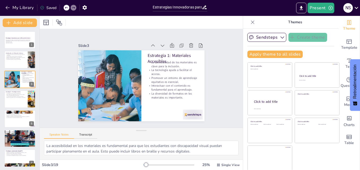
checkbox input "true"
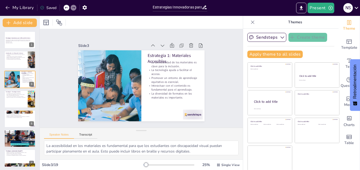
checkbox input "true"
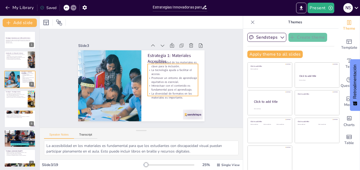
checkbox input "true"
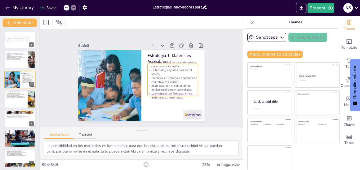
checkbox input "true"
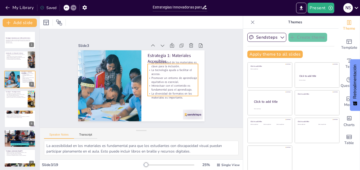
checkbox input "true"
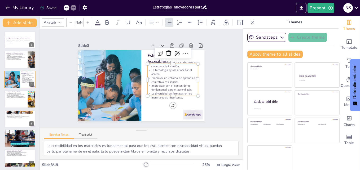
type input "32"
checkbox input "true"
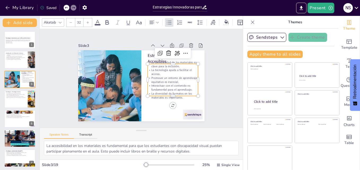
checkbox input "true"
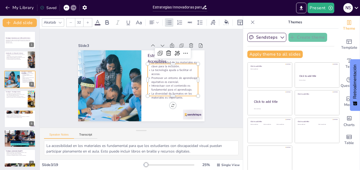
checkbox input "true"
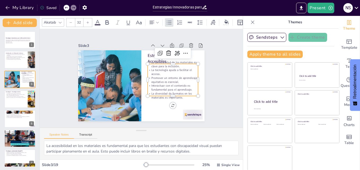
checkbox input "true"
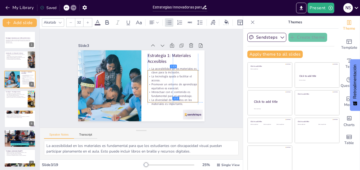
checkbox input "true"
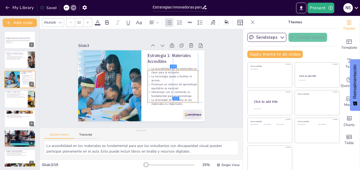
checkbox input "true"
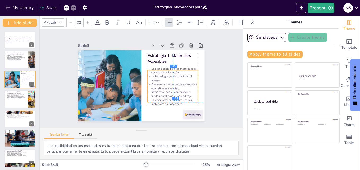
checkbox input "true"
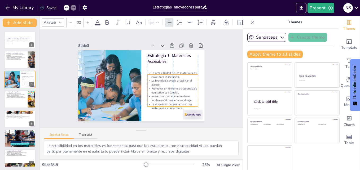
checkbox input "true"
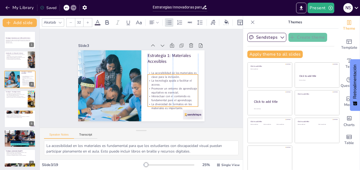
checkbox input "true"
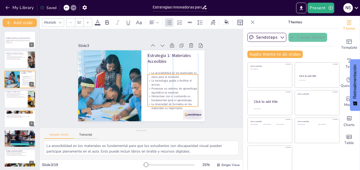
checkbox input "true"
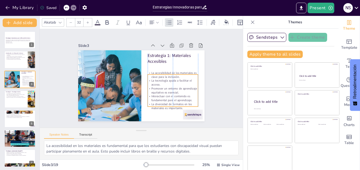
checkbox input "true"
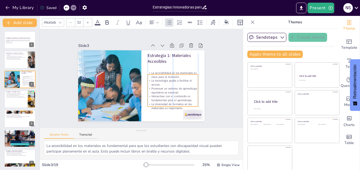
checkbox input "true"
drag, startPoint x: 161, startPoint y: 64, endPoint x: 161, endPoint y: 73, distance: 8.7
click at [161, 73] on p "La accesibilidad de los materiales es clave para la inclusión." at bounding box center [172, 83] width 50 height 23
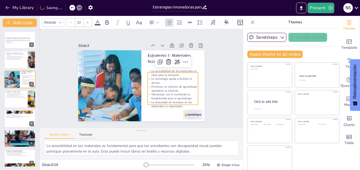
click at [192, 73] on div "Slide 1 Estrategias Innovadoras para la Educación Inclusiva Esta presentación e…" at bounding box center [141, 78] width 102 height 164
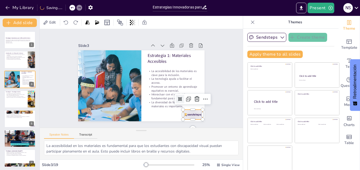
click at [90, 103] on div at bounding box center [80, 92] width 20 height 21
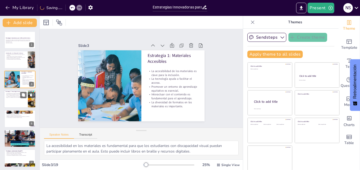
click at [13, 103] on div at bounding box center [20, 99] width 32 height 18
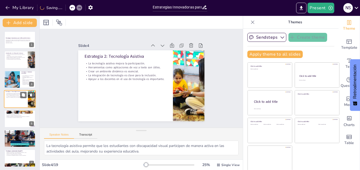
scroll to position [1, 0]
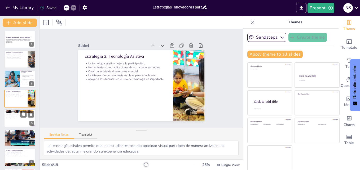
click at [15, 121] on div at bounding box center [20, 118] width 32 height 18
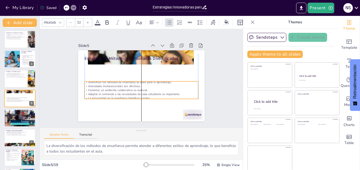
drag, startPoint x: 146, startPoint y: 78, endPoint x: 144, endPoint y: 98, distance: 19.9
click at [144, 98] on div "Diversificar los métodos de enseñanza es clave para el aprendizaje. Actividades…" at bounding box center [152, 80] width 43 height 115
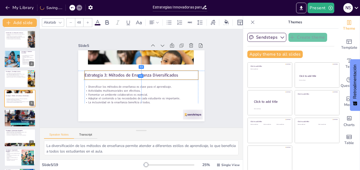
drag, startPoint x: 139, startPoint y: 56, endPoint x: 138, endPoint y: 72, distance: 16.7
click at [138, 72] on p "Estrategia 3: Métodos de Enseñanza Diversificados" at bounding box center [140, 81] width 112 height 29
click at [73, 9] on icon at bounding box center [71, 7] width 3 height 3
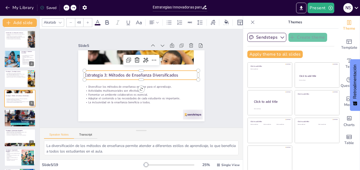
click at [73, 9] on icon at bounding box center [73, 7] width 3 height 3
click at [73, 8] on icon at bounding box center [71, 7] width 3 height 3
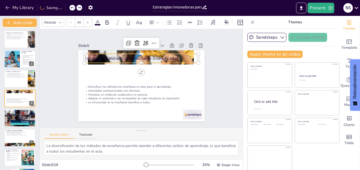
click at [73, 8] on div at bounding box center [75, 8] width 13 height 6
click at [73, 8] on icon at bounding box center [71, 7] width 3 height 3
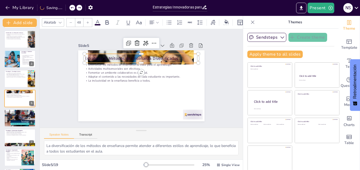
click at [72, 9] on icon at bounding box center [71, 7] width 3 height 3
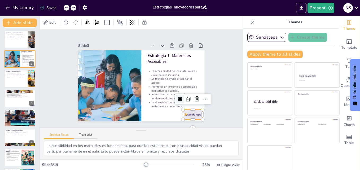
scroll to position [0, 0]
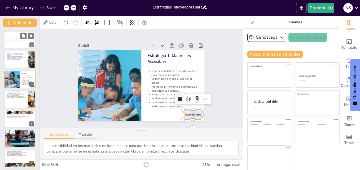
click at [19, 42] on p "Esta presentación explora seis estrategias efectivas para hacer un aula inclusi…" at bounding box center [20, 40] width 29 height 3
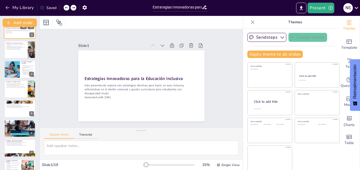
scroll to position [11, 0]
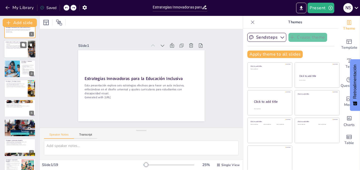
click at [15, 52] on div at bounding box center [20, 49] width 32 height 18
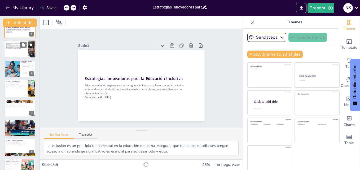
scroll to position [0, 0]
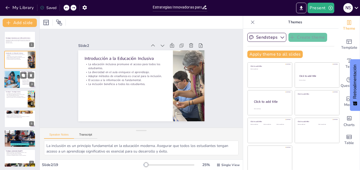
click at [13, 85] on div at bounding box center [12, 79] width 32 height 18
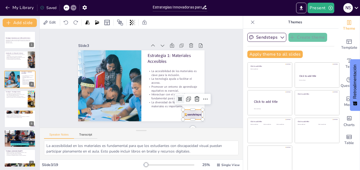
click at [99, 112] on div at bounding box center [90, 116] width 15 height 22
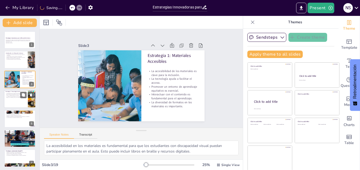
click at [13, 98] on div "La tecnología asistiva mejora la participación. Herramientas como aplicaciones …" at bounding box center [16, 95] width 21 height 6
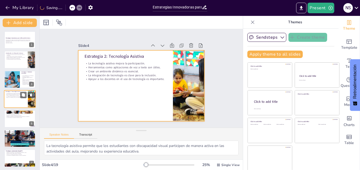
scroll to position [1, 0]
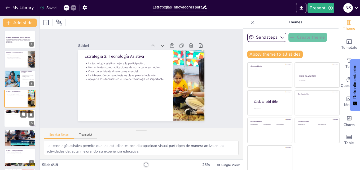
click at [11, 117] on p "La inclusividad en la enseñanza beneficia a todos." at bounding box center [20, 117] width 29 height 1
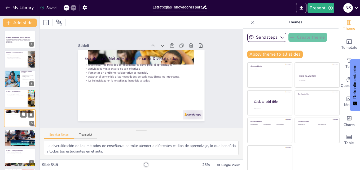
scroll to position [20, 0]
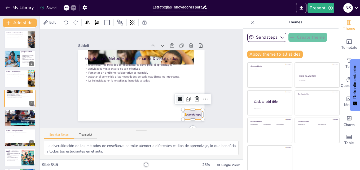
click at [90, 103] on div at bounding box center [80, 92] width 20 height 21
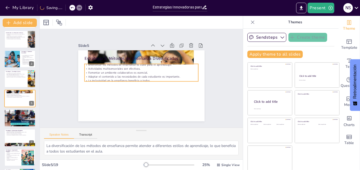
click at [126, 70] on p "Fomentar un ambiente colaborativo es esencial." at bounding box center [146, 75] width 60 height 100
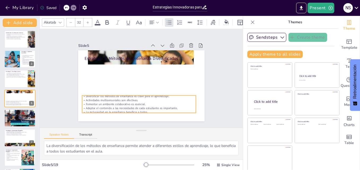
drag, startPoint x: 118, startPoint y: 71, endPoint x: 116, endPoint y: 102, distance: 31.6
click at [116, 102] on p "Fomentar un ambiente colaborativo es esencial." at bounding box center [122, 95] width 87 height 79
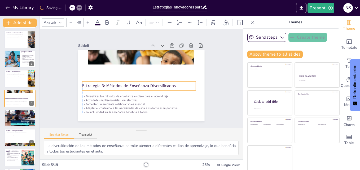
drag, startPoint x: 118, startPoint y: 53, endPoint x: 114, endPoint y: 82, distance: 29.1
click at [123, 82] on div "Estrategia 3: Métodos de Enseñanza Diversificados" at bounding box center [133, 77] width 21 height 114
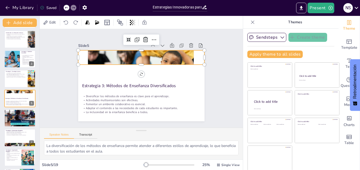
click at [117, 55] on div at bounding box center [132, 59] width 137 height 99
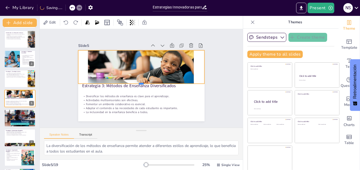
drag, startPoint x: 136, startPoint y: 64, endPoint x: 136, endPoint y: 83, distance: 19.1
click at [136, 83] on div at bounding box center [133, 79] width 17 height 126
click at [10, 34] on p "La educación inclusiva promueve el acceso para todos los estudiantes." at bounding box center [16, 34] width 21 height 2
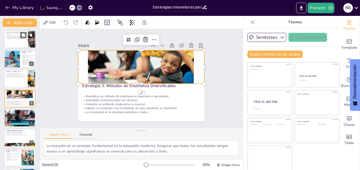
scroll to position [0, 0]
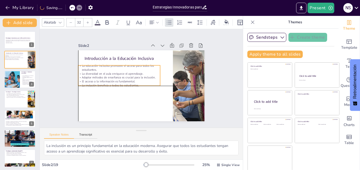
drag, startPoint x: 121, startPoint y: 66, endPoint x: 116, endPoint y: 66, distance: 4.5
click at [116, 66] on p "La educación inclusiva promueve el acceso para todos los estudiantes." at bounding box center [134, 55] width 61 height 66
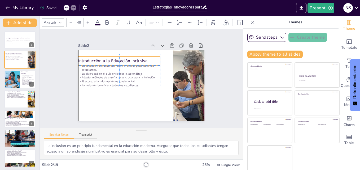
drag, startPoint x: 91, startPoint y: 58, endPoint x: 84, endPoint y: 59, distance: 6.9
click at [136, 59] on p "Introducción a la Educación Inclusiva" at bounding box center [151, 52] width 31 height 80
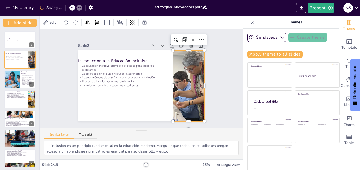
click at [167, 89] on div at bounding box center [107, 112] width 120 height 128
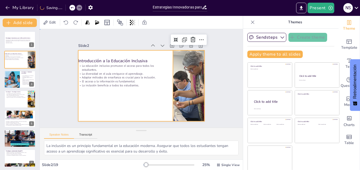
click at [164, 82] on div at bounding box center [134, 80] width 96 height 138
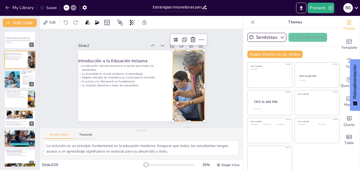
click at [164, 79] on div at bounding box center [101, 105] width 126 height 124
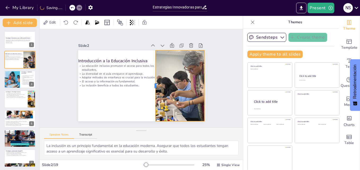
drag, startPoint x: 166, startPoint y: 84, endPoint x: 149, endPoint y: 81, distance: 17.7
click at [140, 81] on div at bounding box center [127, 75] width 26 height 69
click at [11, 78] on div at bounding box center [12, 79] width 32 height 18
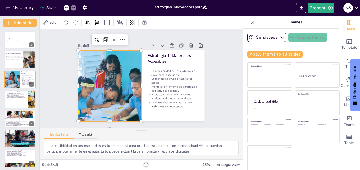
click at [101, 104] on div at bounding box center [163, 102] width 125 height 146
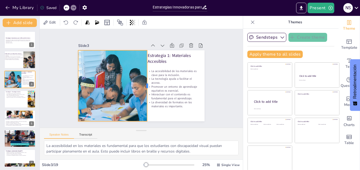
drag, startPoint x: 135, startPoint y: 83, endPoint x: 141, endPoint y: 80, distance: 6.5
click at [147, 80] on div at bounding box center [149, 85] width 4 height 71
click at [12, 104] on div at bounding box center [20, 99] width 32 height 18
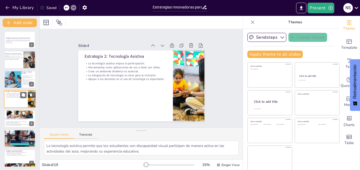
scroll to position [1, 0]
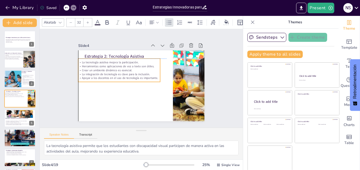
drag, startPoint x: 128, startPoint y: 76, endPoint x: 122, endPoint y: 77, distance: 6.4
click at [122, 77] on p "Apoyar a los docentes en el uso de tecnología es importante." at bounding box center [128, 60] width 51 height 69
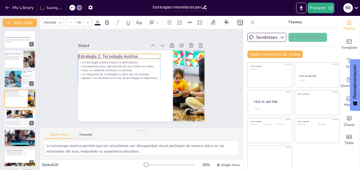
drag, startPoint x: 139, startPoint y: 52, endPoint x: 132, endPoint y: 52, distance: 7.1
click at [132, 52] on p "Estrategia 2: Tecnología Asistiva" at bounding box center [142, 47] width 59 height 65
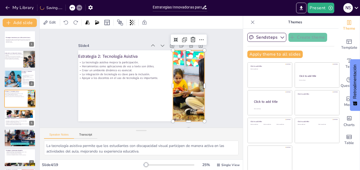
click at [162, 69] on div at bounding box center [93, 81] width 138 height 96
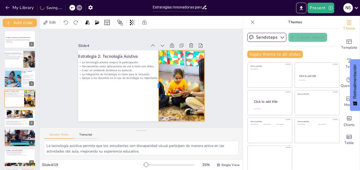
drag, startPoint x: 167, startPoint y: 83, endPoint x: 152, endPoint y: 83, distance: 14.3
click at [137, 83] on div at bounding box center [124, 76] width 26 height 69
click at [10, 123] on p "Fomentar un ambiente colaborativo es esencial." at bounding box center [19, 122] width 29 height 1
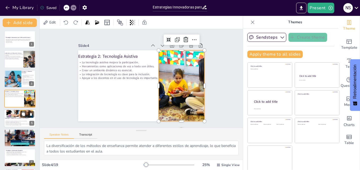
scroll to position [20, 0]
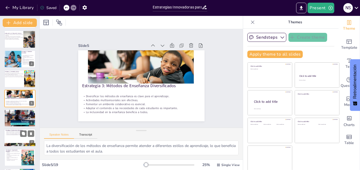
click at [12, 134] on p "Fomentar un ambiente de respeto es importante." at bounding box center [20, 133] width 29 height 1
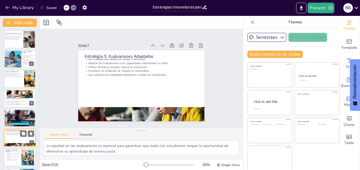
scroll to position [60, 0]
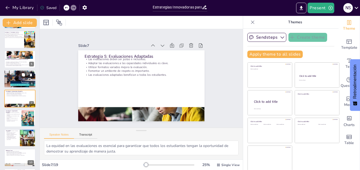
click at [15, 83] on div at bounding box center [19, 79] width 35 height 18
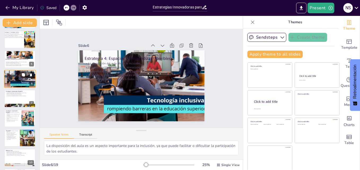
scroll to position [40, 0]
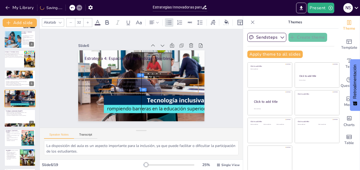
drag, startPoint x: 136, startPoint y: 70, endPoint x: 135, endPoint y: 83, distance: 13.5
click at [135, 83] on p "La movilidad en el aula es esencial para el aprendizaje." at bounding box center [135, 75] width 50 height 105
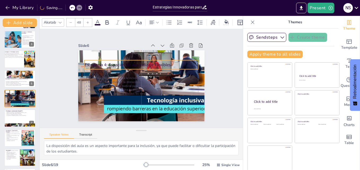
drag, startPoint x: 109, startPoint y: 55, endPoint x: 109, endPoint y: 62, distance: 6.4
click at [109, 62] on p "Estrategia 4: Espacios de Aprendizaje Flexibles" at bounding box center [130, 71] width 62 height 101
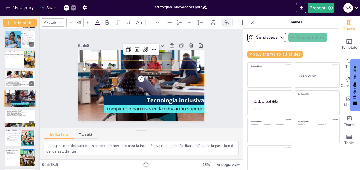
click at [227, 24] on div at bounding box center [226, 24] width 6 height 1
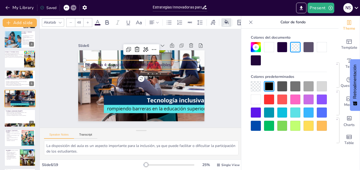
click at [281, 99] on div at bounding box center [282, 100] width 10 height 10
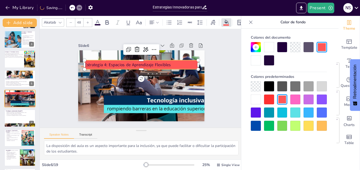
click at [295, 109] on div at bounding box center [295, 113] width 10 height 10
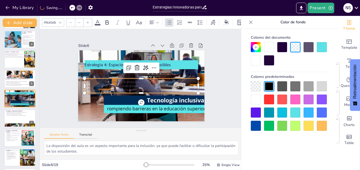
click at [101, 77] on p "La disposición del aula afecta la inclusión." at bounding box center [140, 78] width 79 height 87
click at [296, 117] on div at bounding box center [295, 113] width 10 height 10
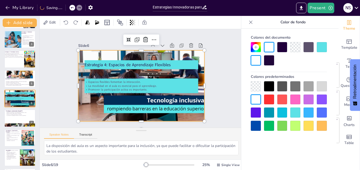
click at [92, 70] on div at bounding box center [140, 85] width 146 height 85
click at [92, 70] on div at bounding box center [133, 79] width 85 height 146
click at [113, 70] on div at bounding box center [148, 78] width 71 height 140
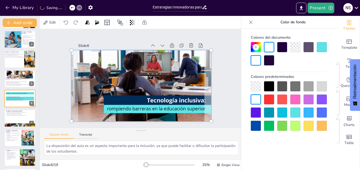
click at [92, 70] on div at bounding box center [146, 72] width 164 height 148
click at [92, 70] on div at bounding box center [135, 74] width 148 height 164
click at [92, 70] on div at bounding box center [136, 72] width 160 height 155
click at [92, 70] on div at bounding box center [147, 74] width 148 height 164
click at [92, 70] on div at bounding box center [144, 85] width 165 height 130
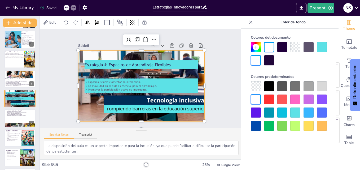
click at [66, 7] on icon at bounding box center [66, 7] width 3 height 3
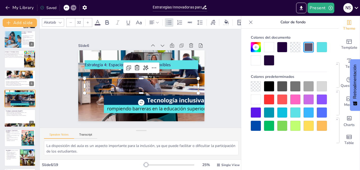
click at [101, 82] on p "La movilidad en el aula es esencial para el aprendizaje." at bounding box center [144, 85] width 105 height 50
click at [294, 112] on div at bounding box center [295, 113] width 10 height 10
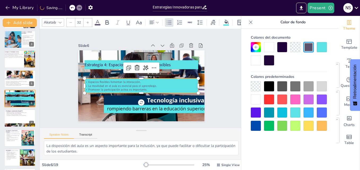
click at [136, 77] on p "La disposición del aula afecta la inclusión." at bounding box center [141, 78] width 94 height 70
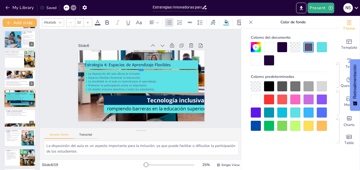
drag, startPoint x: 135, startPoint y: 76, endPoint x: 136, endPoint y: 68, distance: 8.2
click at [136, 68] on div at bounding box center [134, 70] width 87 height 79
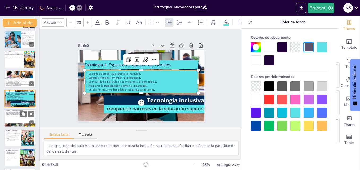
click at [11, 113] on p "Utilizar formatos variados mejora la evaluación." at bounding box center [20, 113] width 29 height 1
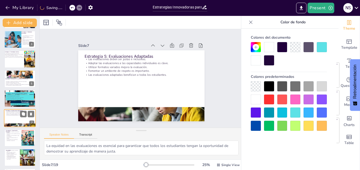
scroll to position [60, 0]
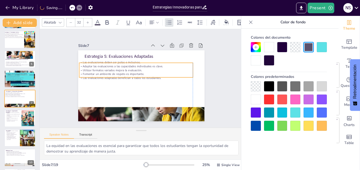
drag, startPoint x: 120, startPoint y: 69, endPoint x: 114, endPoint y: 72, distance: 7.2
click at [137, 72] on p "Fomentar un ambiente de respeto es importante." at bounding box center [145, 72] width 16 height 113
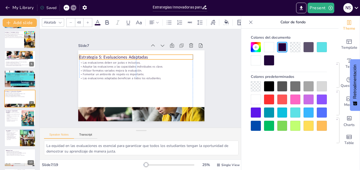
drag, startPoint x: 104, startPoint y: 54, endPoint x: 98, endPoint y: 55, distance: 6.7
click at [98, 90] on p "Estrategia 5: Evaluaciones Adaptadas" at bounding box center [149, 99] width 114 height 18
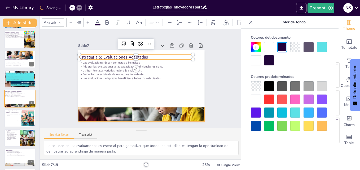
click at [126, 106] on div at bounding box center [105, 74] width 66 height 131
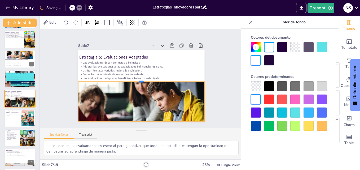
drag, startPoint x: 135, startPoint y: 105, endPoint x: 133, endPoint y: 79, distance: 25.5
click at [133, 79] on div at bounding box center [141, 78] width 97 height 88
click at [11, 120] on p "La actualización de conocimientos y habilidades es importante." at bounding box center [13, 120] width 14 height 2
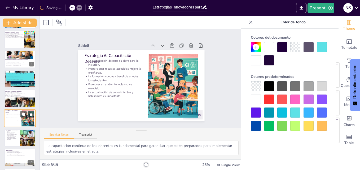
scroll to position [79, 0]
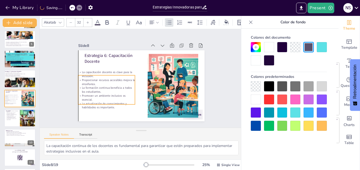
drag, startPoint x: 123, startPoint y: 81, endPoint x: 117, endPoint y: 92, distance: 12.8
click at [142, 62] on p "Promover un ambiente inclusivo es esencial." at bounding box center [170, 52] width 57 height 20
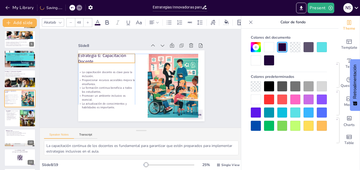
drag, startPoint x: 121, startPoint y: 55, endPoint x: 115, endPoint y: 55, distance: 5.8
click at [135, 55] on p "Estrategia 6: Capacitación Docente" at bounding box center [149, 39] width 29 height 58
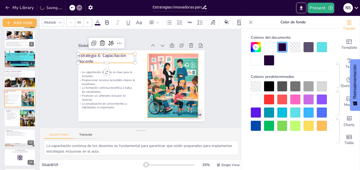
click at [183, 88] on div at bounding box center [173, 86] width 102 height 64
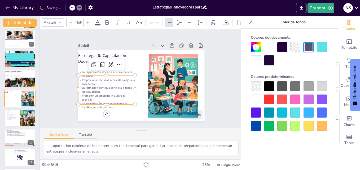
click at [123, 87] on p "La formación continua beneficia a todos los estudiantes." at bounding box center [109, 97] width 57 height 20
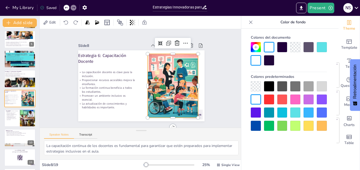
click at [151, 82] on div at bounding box center [110, 68] width 108 height 74
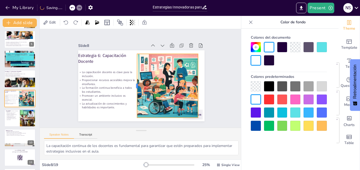
drag, startPoint x: 141, startPoint y: 83, endPoint x: 131, endPoint y: 82, distance: 10.6
click at [131, 82] on div at bounding box center [150, 82] width 62 height 24
click at [217, 108] on div "Slide 1 Estrategias Innovadoras para la Educación Inclusiva Esta presentación e…" at bounding box center [141, 78] width 219 height 138
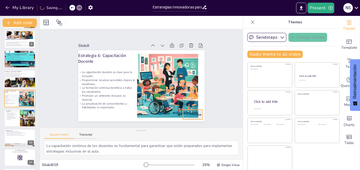
click at [145, 130] on div at bounding box center [135, 141] width 18 height 22
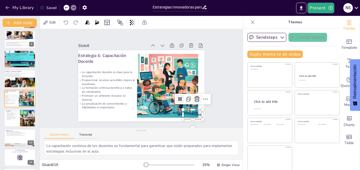
click at [95, 108] on icon at bounding box center [91, 111] width 7 height 7
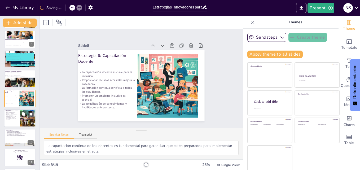
click at [16, 117] on p "La educación inclusiva es una responsabilidad compartida." at bounding box center [12, 117] width 13 height 2
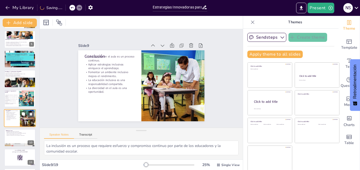
scroll to position [99, 0]
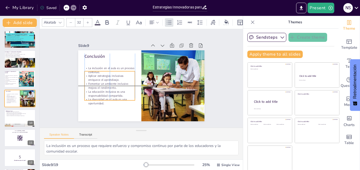
drag, startPoint x: 110, startPoint y: 86, endPoint x: 109, endPoint y: 95, distance: 9.4
click at [109, 81] on div "La inclusión en el aula es un proceso continuo. Aplicar estrategias inclusivas …" at bounding box center [124, 51] width 53 height 60
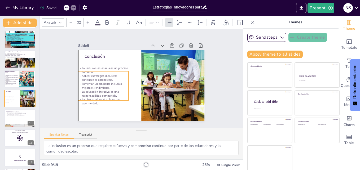
drag, startPoint x: 96, startPoint y: 84, endPoint x: 90, endPoint y: 85, distance: 5.6
click at [134, 65] on p "Fomentar un ambiente inclusivo mejora el rendimiento." at bounding box center [145, 40] width 23 height 50
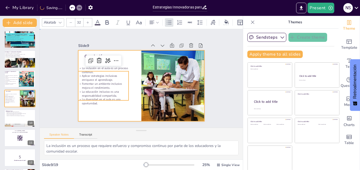
click at [129, 50] on div at bounding box center [145, 72] width 145 height 124
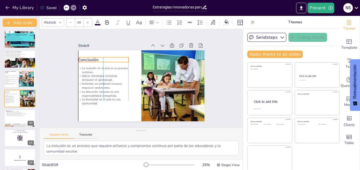
drag, startPoint x: 90, startPoint y: 54, endPoint x: 85, endPoint y: 58, distance: 6.2
click at [85, 58] on p "Conclusión" at bounding box center [105, 55] width 51 height 11
drag, startPoint x: 85, startPoint y: 58, endPoint x: 88, endPoint y: 57, distance: 3.5
click at [119, 57] on p "Conclusión" at bounding box center [136, 39] width 34 height 44
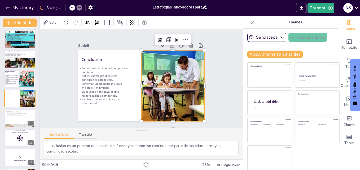
click at [164, 78] on div at bounding box center [148, 47] width 71 height 110
click at [136, 83] on div at bounding box center [173, 75] width 127 height 101
click at [136, 83] on div at bounding box center [119, 102] width 117 height 131
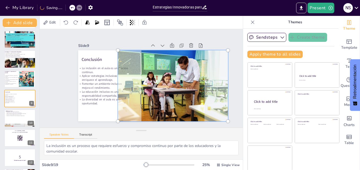
click at [133, 83] on div at bounding box center [171, 92] width 130 height 100
click at [123, 81] on div at bounding box center [118, 101] width 125 height 139
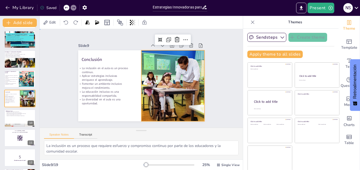
click at [209, 42] on div "Slide 1 Estrategias Innovadoras para la Educación Inclusiva Esta presentación e…" at bounding box center [141, 79] width 175 height 130
click at [159, 90] on div at bounding box center [124, 106] width 101 height 126
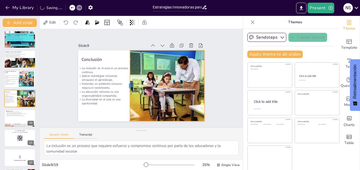
drag, startPoint x: 135, startPoint y: 84, endPoint x: 123, endPoint y: 83, distance: 11.5
click at [125, 83] on div at bounding box center [155, 84] width 60 height 45
click at [14, 115] on p "Celebrar la diversidad en el aula enriquece el aprendizaje." at bounding box center [20, 115] width 29 height 1
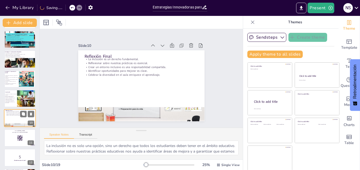
scroll to position [119, 0]
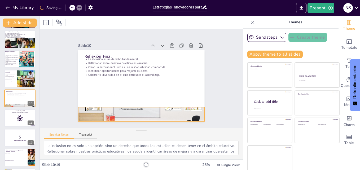
click at [120, 111] on div at bounding box center [108, 64] width 116 height 144
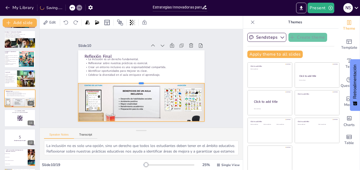
drag, startPoint x: 135, startPoint y: 105, endPoint x: 133, endPoint y: 81, distance: 23.9
click at [133, 81] on div at bounding box center [139, 76] width 111 height 67
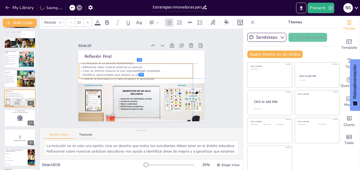
drag, startPoint x: 105, startPoint y: 69, endPoint x: 101, endPoint y: 74, distance: 6.8
click at [143, 74] on p "Identificar oportunidades para mejorar es clave." at bounding box center [145, 73] width 4 height 114
click at [192, 70] on div "Slide 1 Estrategias Innovadoras para la Educación Inclusiva Esta presentación e…" at bounding box center [141, 78] width 102 height 164
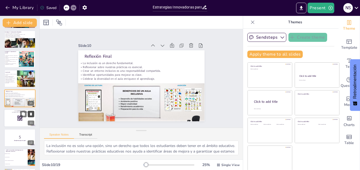
click at [29, 114] on icon at bounding box center [31, 114] width 4 height 4
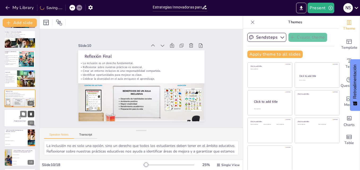
click at [29, 114] on icon at bounding box center [31, 114] width 4 height 4
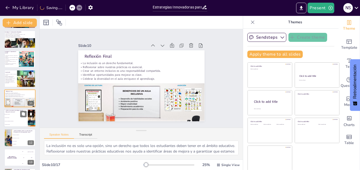
click at [29, 114] on icon at bounding box center [31, 114] width 4 height 4
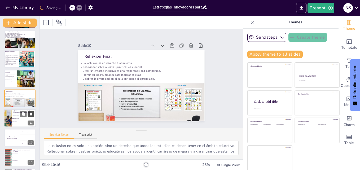
click at [29, 114] on icon at bounding box center [31, 114] width 4 height 4
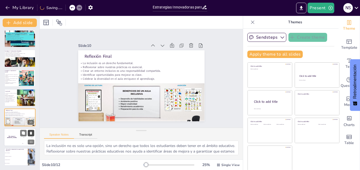
click at [29, 114] on icon at bounding box center [31, 113] width 4 height 4
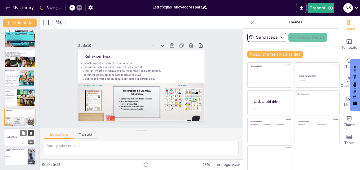
scroll to position [80, 0]
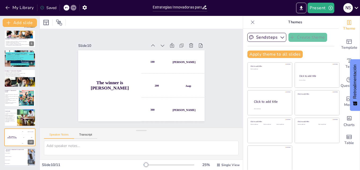
click at [72, 9] on icon at bounding box center [73, 7] width 3 height 3
click at [68, 8] on icon at bounding box center [66, 7] width 3 height 3
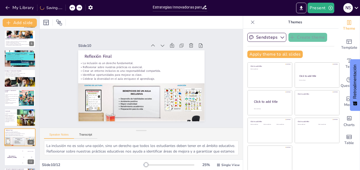
scroll to position [100, 0]
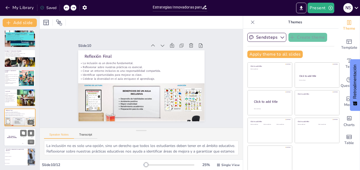
click at [15, 135] on div "The winner is [PERSON_NAME]" at bounding box center [12, 137] width 16 height 18
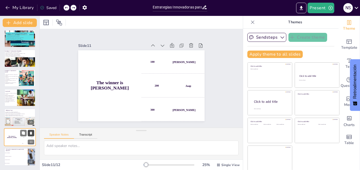
click at [29, 133] on icon at bounding box center [31, 133] width 4 height 4
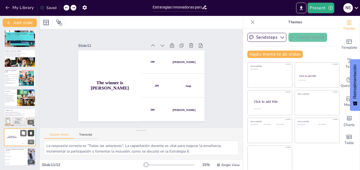
scroll to position [80, 0]
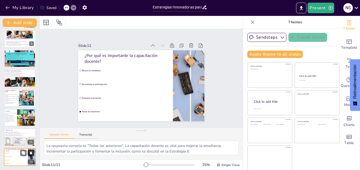
click at [31, 154] on icon at bounding box center [31, 152] width 2 height 3
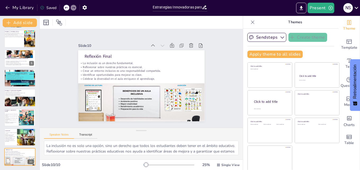
scroll to position [0, 0]
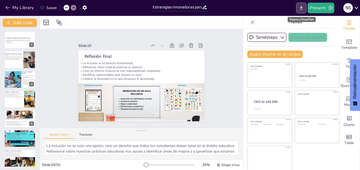
click at [304, 9] on icon "Export to PowerPoint" at bounding box center [301, 8] width 6 height 6
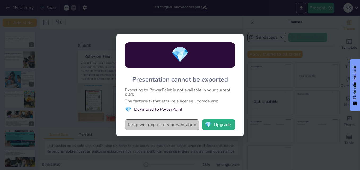
click at [178, 124] on button "Keep working on my presentation" at bounding box center [162, 124] width 74 height 11
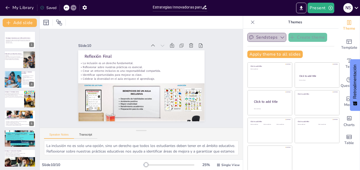
click at [279, 39] on icon "button" at bounding box center [281, 37] width 5 height 5
click at [297, 10] on button "Export to PowerPoint" at bounding box center [301, 8] width 10 height 11
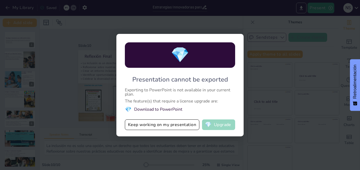
click at [217, 123] on button "💎 Upgrade" at bounding box center [218, 124] width 33 height 11
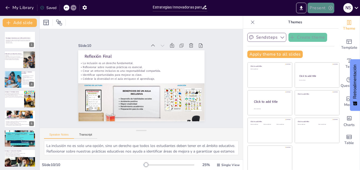
click at [324, 8] on button "Present" at bounding box center [320, 8] width 26 height 11
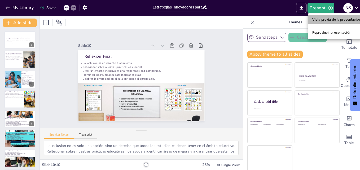
click at [328, 20] on li "Vista previa de la presentación" at bounding box center [336, 19] width 57 height 8
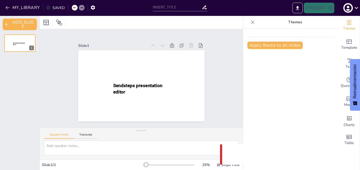
type input "Estrategias Innovadoras para la Educación Inclusiva: Un Aula para Todos"
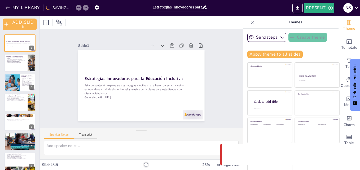
checkbox input "true"
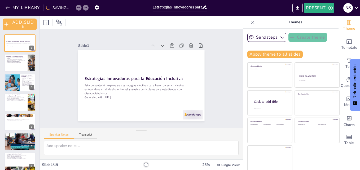
checkbox input "true"
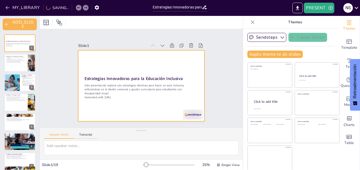
checkbox input "true"
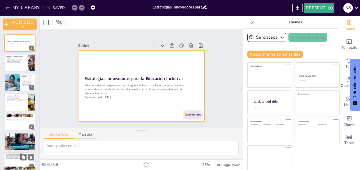
checkbox input "true"
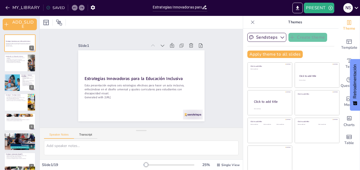
checkbox input "true"
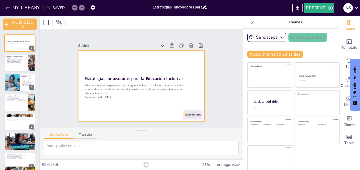
checkbox input "true"
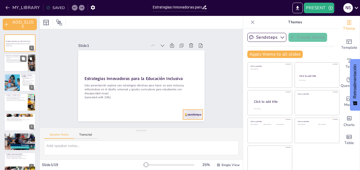
checkbox input "true"
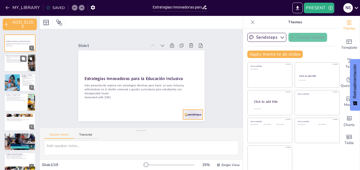
checkbox input "true"
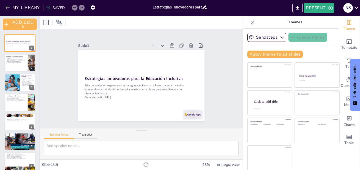
checkbox input "true"
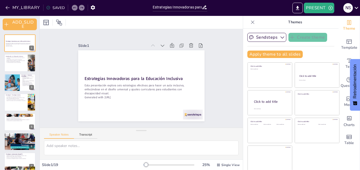
checkbox input "true"
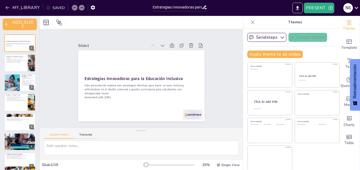
scroll to position [241, 0]
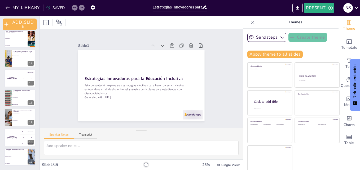
checkbox input "true"
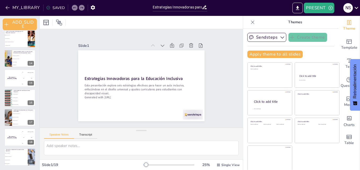
checkbox input "true"
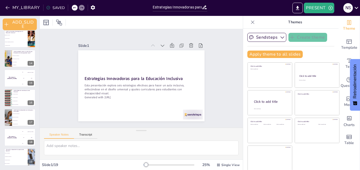
checkbox input "true"
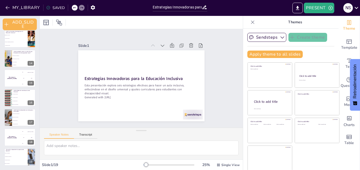
checkbox input "true"
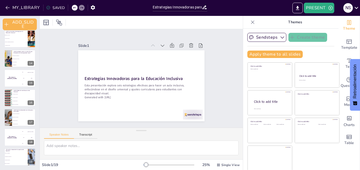
checkbox input "true"
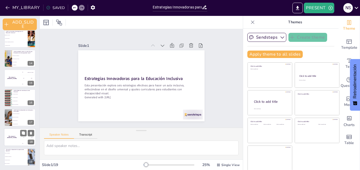
checkbox input "true"
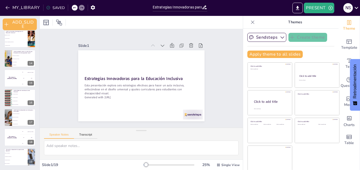
checkbox input "true"
